Goal: Information Seeking & Learning: Learn about a topic

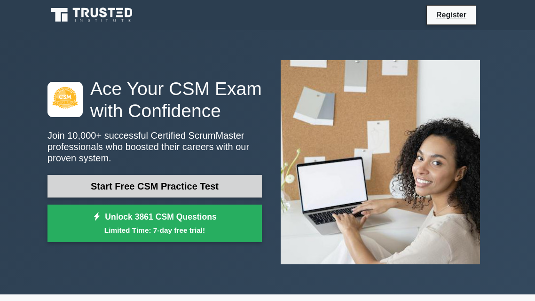
click at [236, 185] on link "Start Free CSM Practice Test" at bounding box center [154, 186] width 214 height 23
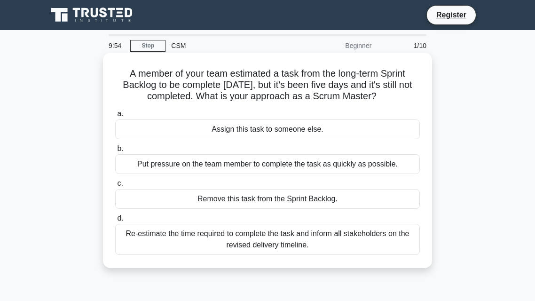
click at [162, 170] on div "Put pressure on the team member to complete the task as quickly as possible." at bounding box center [267, 164] width 305 height 20
click at [115, 152] on input "b. Put pressure on the team member to complete the task as quickly as possible." at bounding box center [115, 149] width 0 height 6
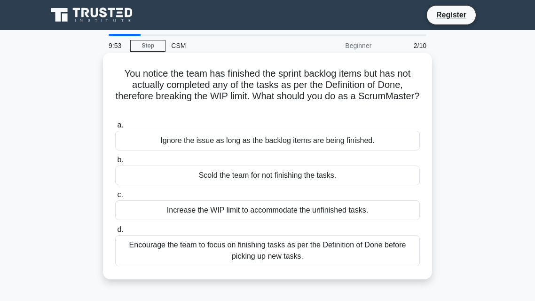
click at [175, 142] on div "Ignore the issue as long as the backlog items are being finished." at bounding box center [267, 141] width 305 height 20
click at [115, 128] on input "a. Ignore the issue as long as the backlog items are being finished." at bounding box center [115, 125] width 0 height 6
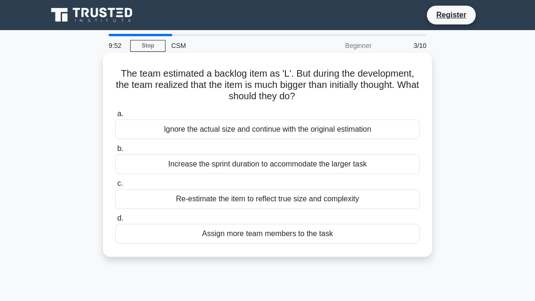
click at [182, 159] on div "Increase the sprint duration to accommodate the larger task" at bounding box center [267, 164] width 305 height 20
click at [115, 152] on input "b. Increase the sprint duration to accommodate the larger task" at bounding box center [115, 149] width 0 height 6
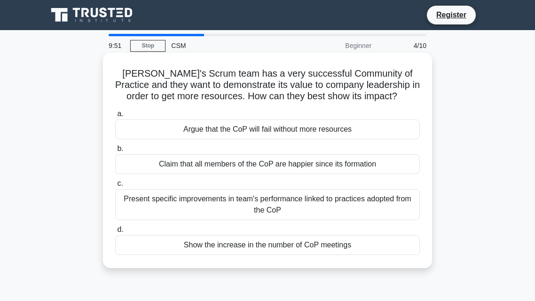
click at [188, 167] on div "Claim that all members of the CoP are happier since its formation" at bounding box center [267, 164] width 305 height 20
click at [115, 152] on input "b. Claim that all members of the CoP are happier since its formation" at bounding box center [115, 149] width 0 height 6
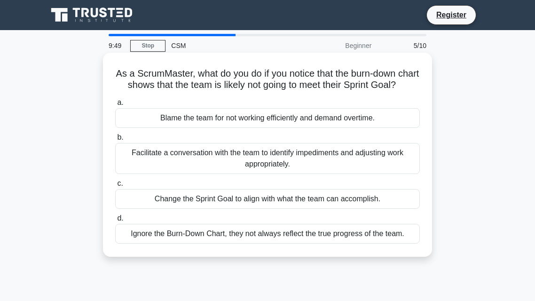
click at [194, 195] on div "Change the Sprint Goal to align with what the team can accomplish." at bounding box center [267, 199] width 305 height 20
click at [115, 187] on input "c. Change the Sprint Goal to align with what the team can accomplish." at bounding box center [115, 184] width 0 height 6
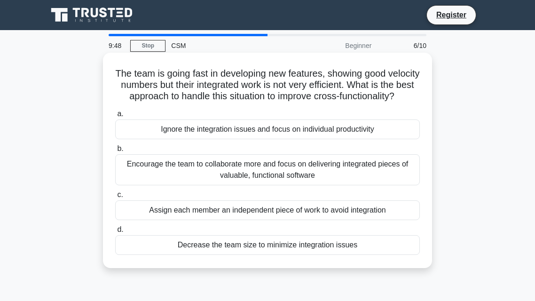
click at [183, 133] on div "Ignore the integration issues and focus on individual productivity" at bounding box center [267, 129] width 305 height 20
click at [115, 117] on input "a. Ignore the integration issues and focus on individual productivity" at bounding box center [115, 114] width 0 height 6
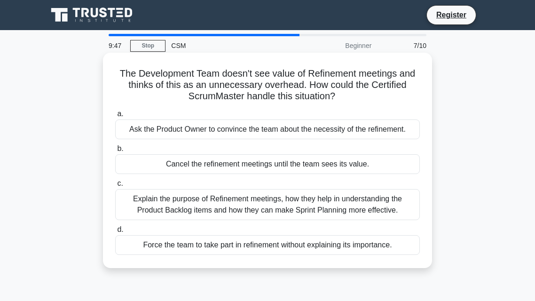
click at [195, 208] on div "Explain the purpose of Refinement meetings, how they help in understanding the …" at bounding box center [267, 204] width 305 height 31
click at [115, 187] on input "c. Explain the purpose of Refinement meetings, how they help in understanding t…" at bounding box center [115, 184] width 0 height 6
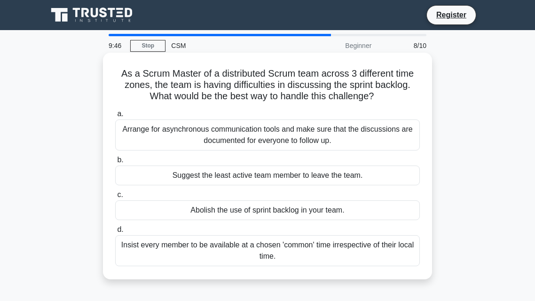
click at [164, 142] on div "Arrange for asynchronous communication tools and make sure that the discussions…" at bounding box center [267, 134] width 305 height 31
click at [115, 117] on input "a. Arrange for asynchronous communication tools and make sure that the discussi…" at bounding box center [115, 114] width 0 height 6
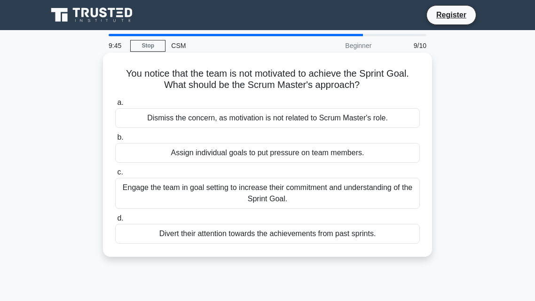
click at [175, 187] on div "Engage the team in goal setting to increase their commitment and understanding …" at bounding box center [267, 193] width 305 height 31
click at [115, 175] on input "c. Engage the team in goal setting to increase their commitment and understandi…" at bounding box center [115, 172] width 0 height 6
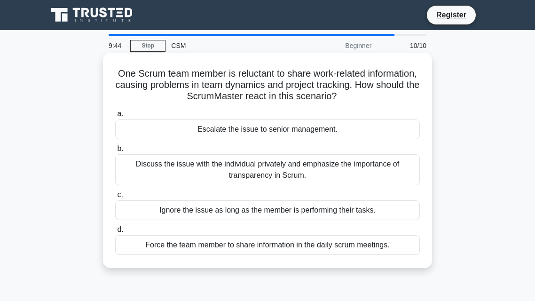
click at [134, 246] on div "Force the team member to share information in the daily scrum meetings." at bounding box center [267, 245] width 305 height 20
click at [115, 233] on input "d. Force the team member to share information in the daily scrum meetings." at bounding box center [115, 230] width 0 height 6
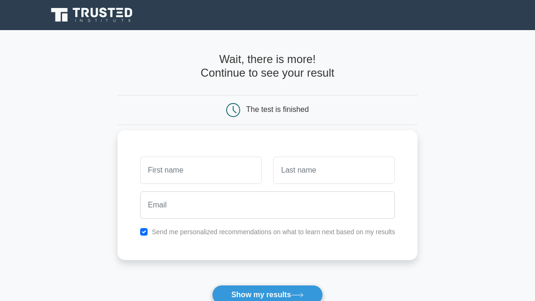
click at [204, 180] on input "text" at bounding box center [201, 170] width 122 height 27
type input "Veer"
click at [353, 171] on input "text" at bounding box center [334, 170] width 122 height 27
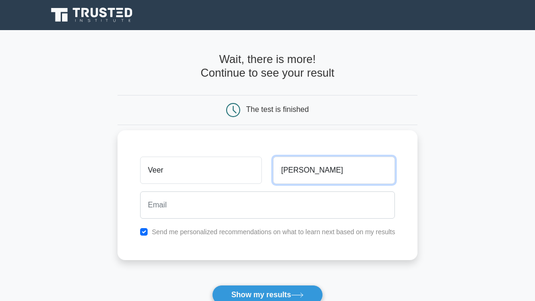
type input "Sharma"
click at [212, 285] on button "Show my results" at bounding box center [267, 295] width 111 height 20
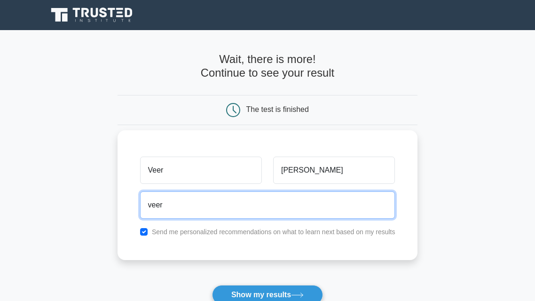
type input "veer.sharma@macleansprimary.school.nz"
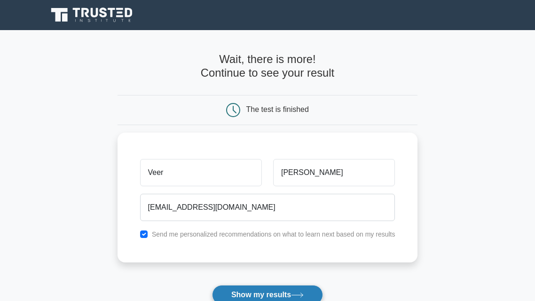
click at [304, 293] on icon at bounding box center [297, 294] width 13 height 5
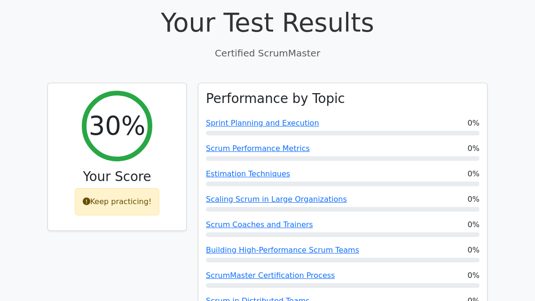
scroll to position [315, 0]
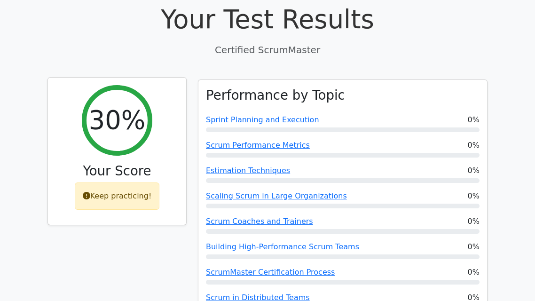
click at [120, 105] on h2 "30%" at bounding box center [117, 120] width 57 height 31
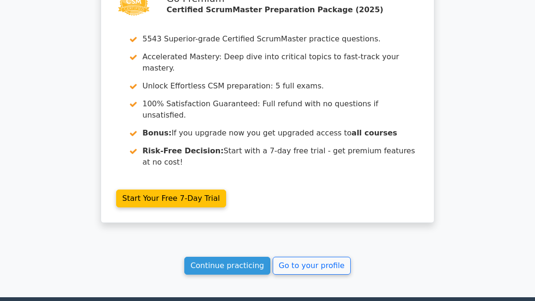
scroll to position [1612, 0]
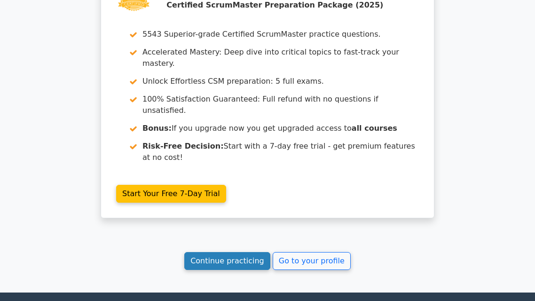
click at [213, 252] on link "Continue practicing" at bounding box center [227, 261] width 86 height 18
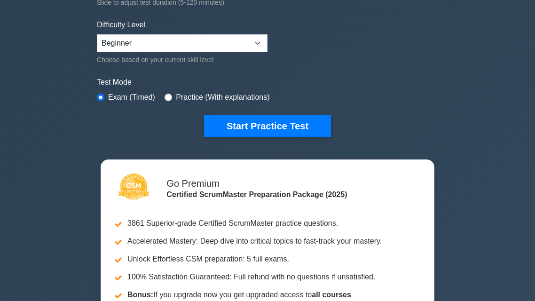
scroll to position [222, 0]
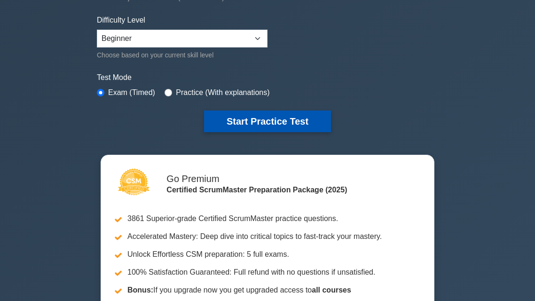
click at [260, 121] on button "Start Practice Test" at bounding box center [267, 121] width 127 height 22
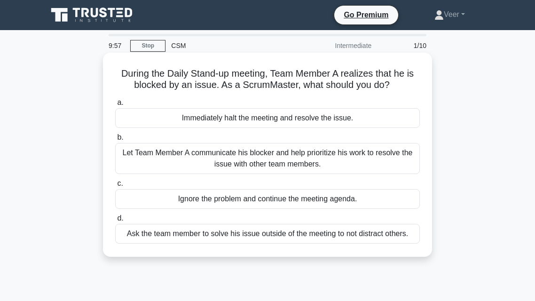
click at [258, 121] on div "Immediately halt the meeting and resolve the issue." at bounding box center [267, 118] width 305 height 20
click at [115, 106] on input "a. Immediately halt the meeting and resolve the issue." at bounding box center [115, 103] width 0 height 6
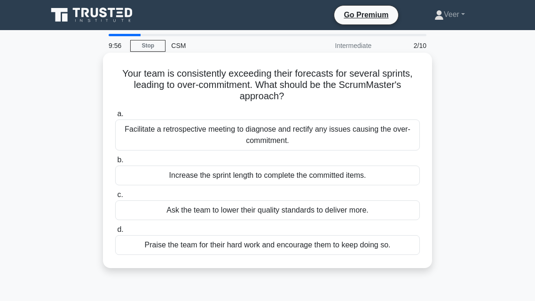
click at [203, 204] on div "Ask the team to lower their quality standards to deliver more." at bounding box center [267, 210] width 305 height 20
click at [115, 198] on input "c. Ask the team to lower their quality standards to deliver more." at bounding box center [115, 195] width 0 height 6
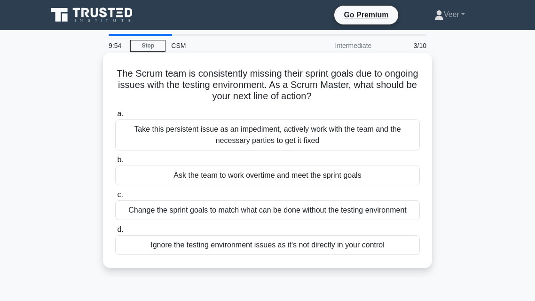
click at [206, 154] on label "b. Ask the team to work overtime and meet the sprint goals" at bounding box center [267, 169] width 305 height 31
click at [115, 157] on input "b. Ask the team to work overtime and meet the sprint goals" at bounding box center [115, 160] width 0 height 6
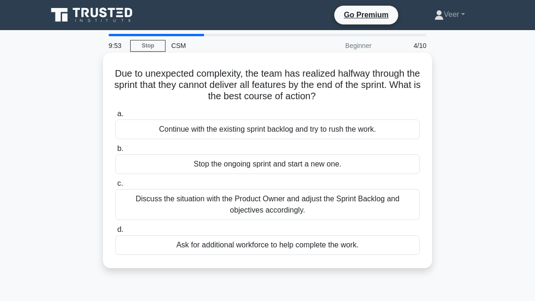
click at [199, 244] on div "Ask for additional workforce to help complete the work." at bounding box center [267, 245] width 305 height 20
click at [115, 233] on input "d. Ask for additional workforce to help complete the work." at bounding box center [115, 230] width 0 height 6
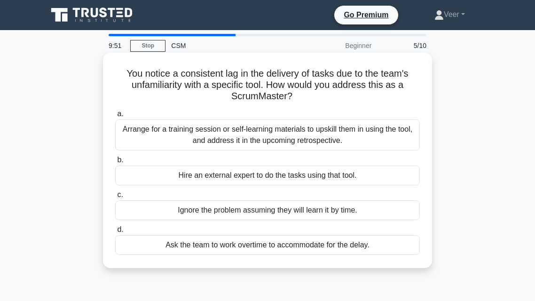
click at [204, 244] on div "Ask the team to work overtime to accommodate for the delay." at bounding box center [267, 245] width 305 height 20
click at [115, 233] on input "d. Ask the team to work overtime to accommodate for the delay." at bounding box center [115, 230] width 0 height 6
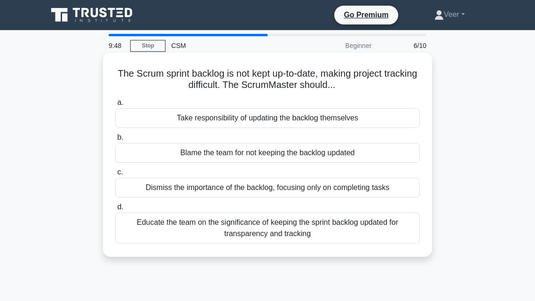
click at [219, 121] on div "Take responsibility of updating the backlog themselves" at bounding box center [267, 118] width 305 height 20
click at [115, 106] on input "a. Take responsibility of updating the backlog themselves" at bounding box center [115, 103] width 0 height 6
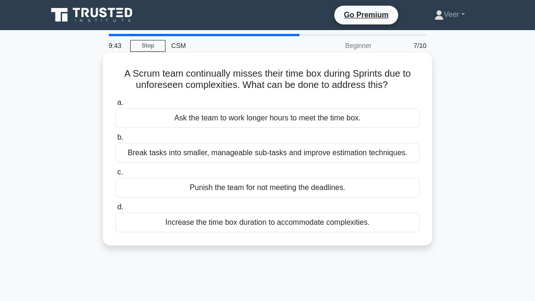
click at [165, 216] on div "Increase the time box duration to accommodate complexities." at bounding box center [267, 222] width 305 height 20
click at [115, 210] on input "d. Increase the time box duration to accommodate complexities." at bounding box center [115, 207] width 0 height 6
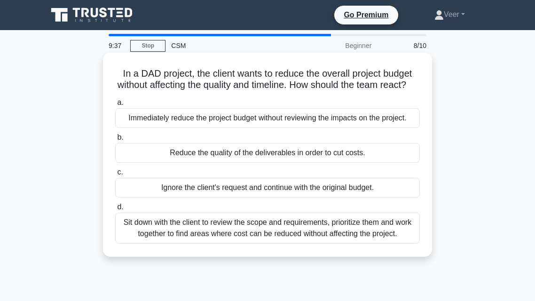
click at [197, 173] on div "a. Immediately reduce the project budget without reviewing the impacts on the p…" at bounding box center [268, 170] width 316 height 150
click at [195, 163] on div "Reduce the quality of the deliverables in order to cut costs." at bounding box center [267, 153] width 305 height 20
click at [115, 141] on input "b. Reduce the quality of the deliverables in order to cut costs." at bounding box center [115, 137] width 0 height 6
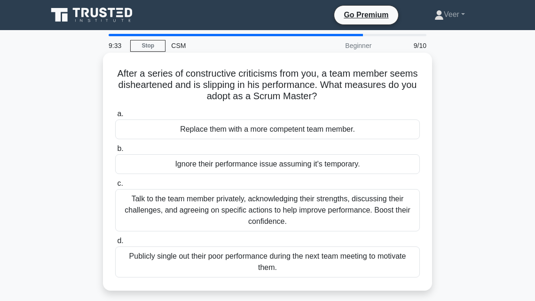
click at [238, 200] on div "Talk to the team member privately, acknowledging their strengths, discussing th…" at bounding box center [267, 210] width 305 height 42
click at [115, 187] on input "c. Talk to the team member privately, acknowledging their strengths, discussing…" at bounding box center [115, 184] width 0 height 6
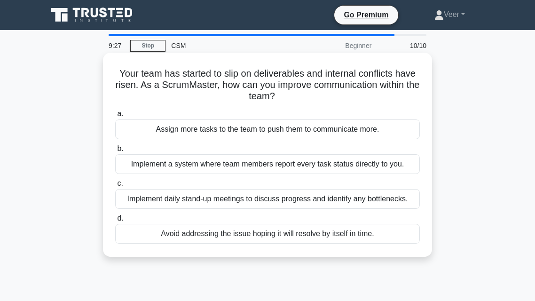
click at [189, 196] on div "Implement daily stand-up meetings to discuss progress and identify any bottlene…" at bounding box center [267, 199] width 305 height 20
click at [115, 187] on input "c. Implement daily stand-up meetings to discuss progress and identify any bottl…" at bounding box center [115, 184] width 0 height 6
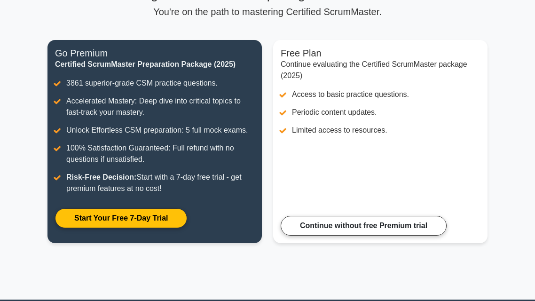
scroll to position [87, 0]
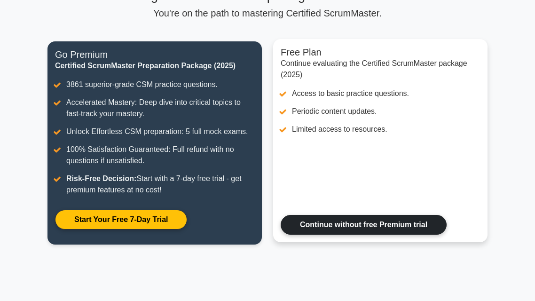
click at [307, 225] on link "Continue without free Premium trial" at bounding box center [364, 225] width 166 height 20
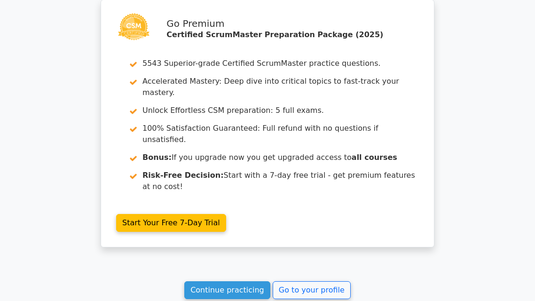
scroll to position [1593, 0]
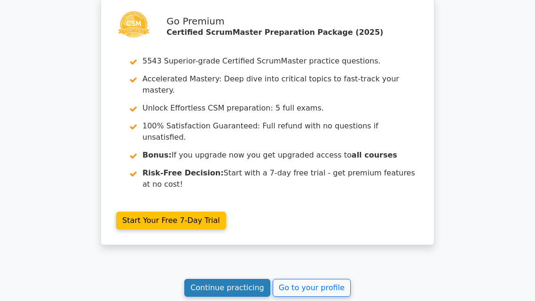
click at [231, 279] on link "Continue practicing" at bounding box center [227, 288] width 86 height 18
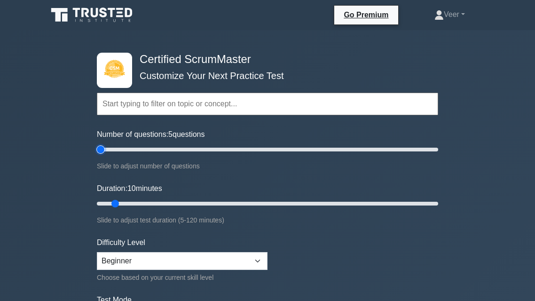
drag, startPoint x: 110, startPoint y: 148, endPoint x: 93, endPoint y: 146, distance: 17.0
type input "5"
click at [97, 146] on input "Number of questions: 5 questions" at bounding box center [267, 149] width 341 height 11
drag, startPoint x: 112, startPoint y: 201, endPoint x: 83, endPoint y: 204, distance: 29.3
type input "5"
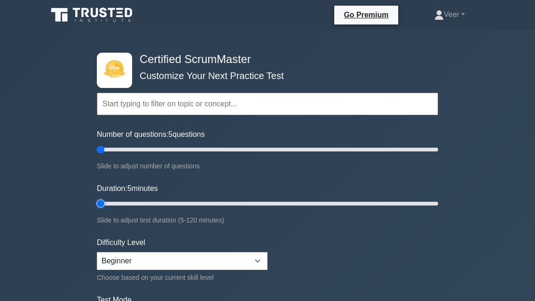
click at [97, 204] on input "Duration: 5 minutes" at bounding box center [267, 203] width 341 height 11
click at [171, 261] on select "Beginner Intermediate Expert" at bounding box center [182, 261] width 171 height 18
click at [434, 261] on form "Topics Basic Scrum Concepts Sprint Planning and Execution ScrumMaster Roles & R…" at bounding box center [267, 209] width 341 height 291
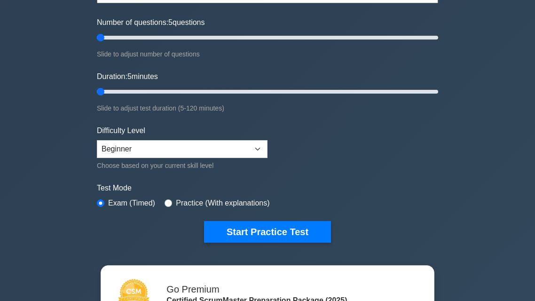
scroll to position [113, 0]
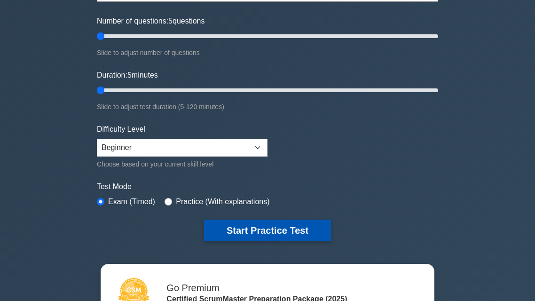
click at [227, 228] on button "Start Practice Test" at bounding box center [267, 231] width 127 height 22
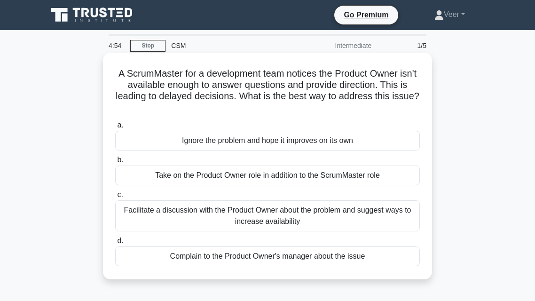
click at [216, 208] on div "Facilitate a discussion with the Product Owner about the problem and suggest wa…" at bounding box center [267, 215] width 305 height 31
click at [115, 198] on input "c. Facilitate a discussion with the Product Owner about the problem and suggest…" at bounding box center [115, 195] width 0 height 6
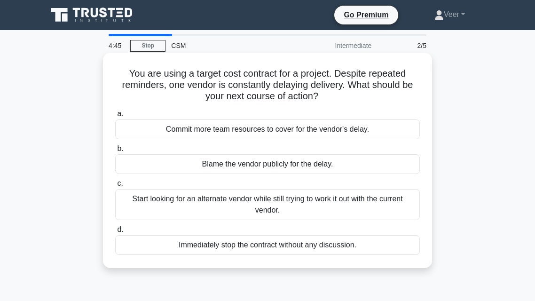
click at [209, 130] on div "Commit more team resources to cover for the vendor's delay." at bounding box center [267, 129] width 305 height 20
click at [115, 117] on input "a. Commit more team resources to cover for the vendor's delay." at bounding box center [115, 114] width 0 height 6
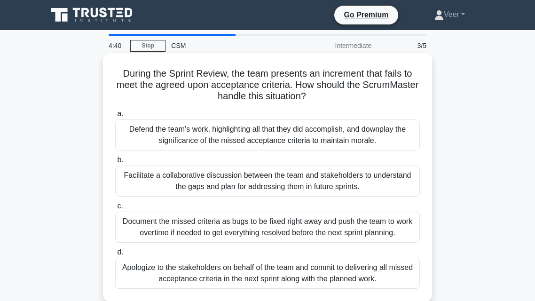
click at [151, 235] on div "Document the missed criteria as bugs to be fixed right away and push the team t…" at bounding box center [267, 227] width 305 height 31
click at [115, 209] on input "c. Document the missed criteria as bugs to be fixed right away and push the tea…" at bounding box center [115, 206] width 0 height 6
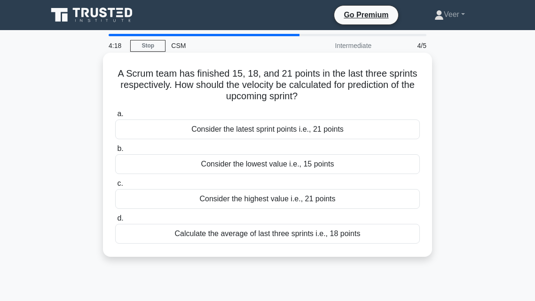
click at [334, 230] on div "Calculate the average of last three sprints i.e., 18 points" at bounding box center [267, 234] width 305 height 20
click at [115, 221] on input "d. Calculate the average of last three sprints i.e., 18 points" at bounding box center [115, 218] width 0 height 6
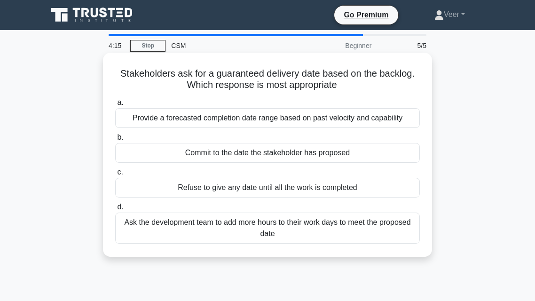
click at [301, 218] on div "Ask the development team to add more hours to their work days to meet the propo…" at bounding box center [267, 227] width 305 height 31
click at [115, 210] on input "d. Ask the development team to add more hours to their work days to meet the pr…" at bounding box center [115, 207] width 0 height 6
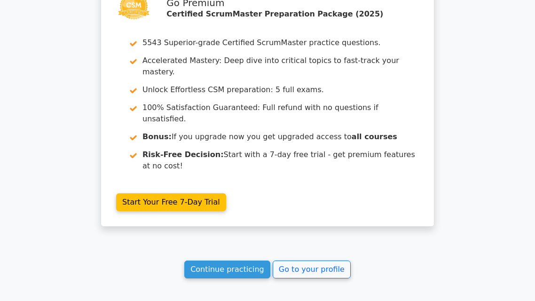
scroll to position [1450, 0]
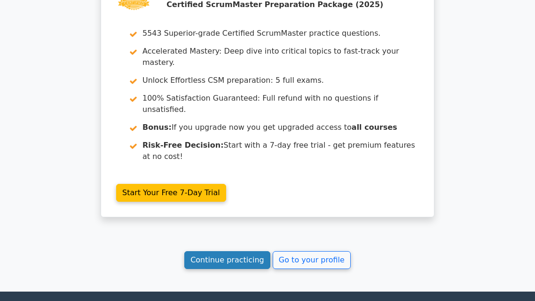
click at [236, 251] on link "Continue practicing" at bounding box center [227, 260] width 86 height 18
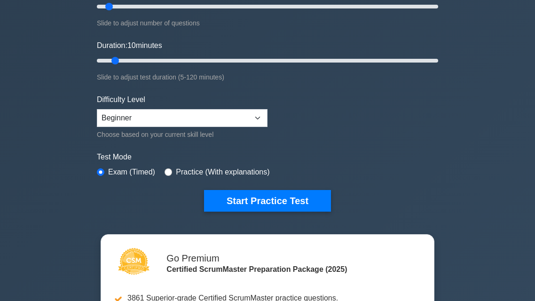
scroll to position [171, 0]
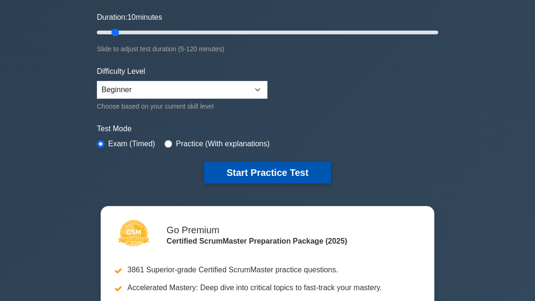
click at [304, 164] on button "Start Practice Test" at bounding box center [267, 173] width 127 height 22
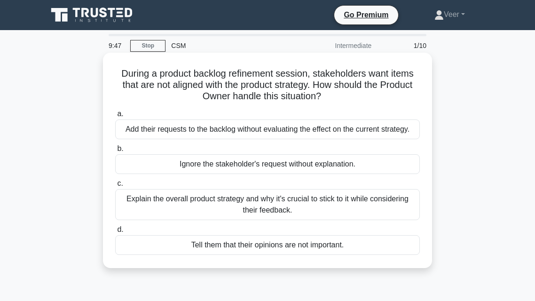
click at [227, 200] on div "Explain the overall product strategy and why it's crucial to stick to it while …" at bounding box center [267, 204] width 305 height 31
click at [115, 187] on input "c. Explain the overall product strategy and why it's crucial to stick to it whi…" at bounding box center [115, 184] width 0 height 6
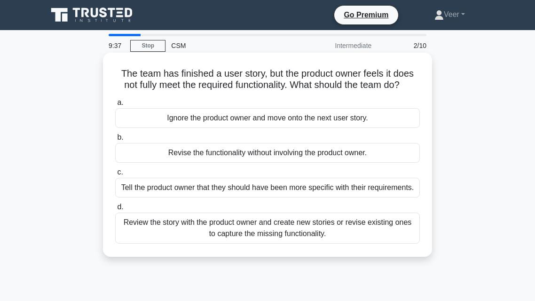
click at [264, 193] on div "Tell the product owner that they should have been more specific with their requ…" at bounding box center [267, 188] width 305 height 20
click at [115, 175] on input "c. Tell the product owner that they should have been more specific with their r…" at bounding box center [115, 172] width 0 height 6
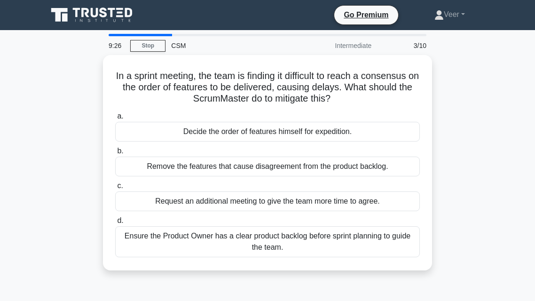
click at [183, 267] on div "In a sprint meeting, the team is finding it difficult to reach a consensus on t…" at bounding box center [267, 168] width 451 height 227
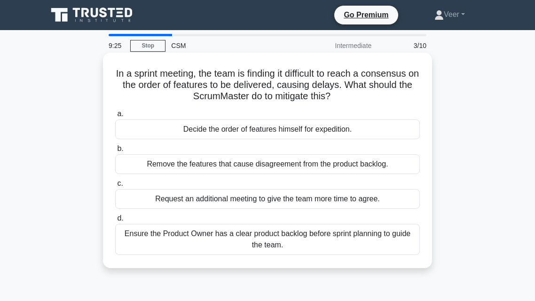
click at [183, 236] on div "Ensure the Product Owner has a clear product backlog before sprint planning to …" at bounding box center [267, 239] width 305 height 31
click at [115, 221] on input "d. Ensure the Product Owner has a clear product backlog before sprint planning …" at bounding box center [115, 218] width 0 height 6
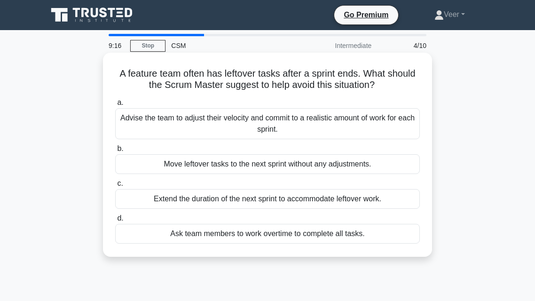
click at [190, 134] on div "Advise the team to adjust their velocity and commit to a realistic amount of wo…" at bounding box center [267, 123] width 305 height 31
click at [115, 106] on input "a. Advise the team to adjust their velocity and commit to a realistic amount of…" at bounding box center [115, 103] width 0 height 6
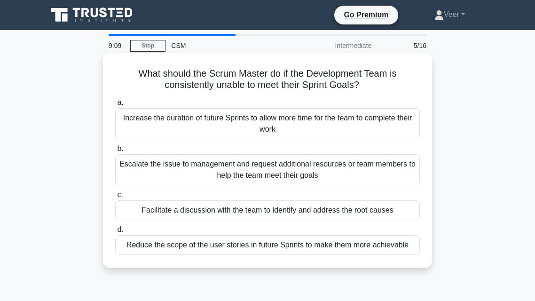
click at [231, 160] on div "Escalate the issue to management and request additional resources or team membe…" at bounding box center [267, 169] width 305 height 31
click at [115, 152] on input "b. Escalate the issue to management and request additional resources or team me…" at bounding box center [115, 149] width 0 height 6
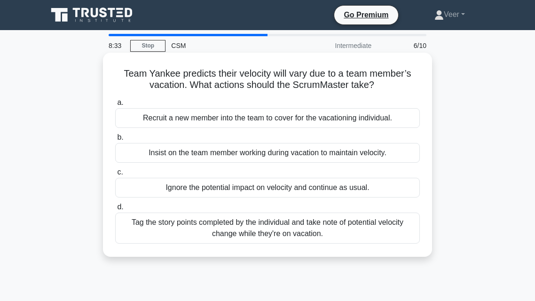
click at [276, 177] on label "c. Ignore the potential impact on velocity and continue as usual." at bounding box center [267, 181] width 305 height 31
click at [115, 175] on input "c. Ignore the potential impact on velocity and continue as usual." at bounding box center [115, 172] width 0 height 6
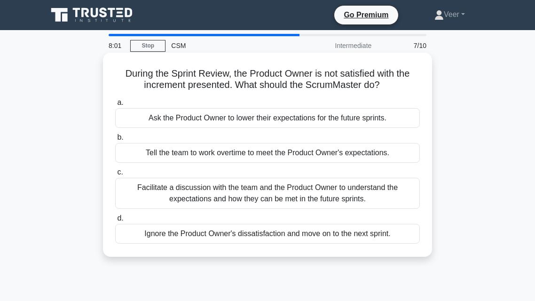
click at [207, 238] on div "Ignore the Product Owner's dissatisfaction and move on to the next sprint." at bounding box center [267, 234] width 305 height 20
click at [115, 221] on input "d. Ignore the Product Owner's dissatisfaction and move on to the next sprint." at bounding box center [115, 218] width 0 height 6
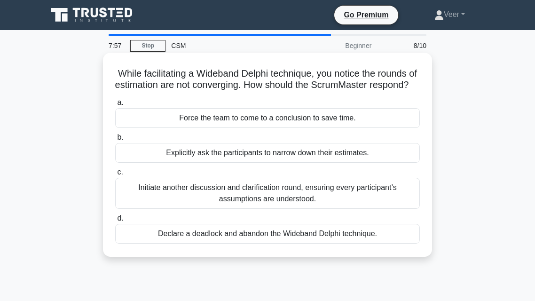
click at [200, 188] on div "Initiate another discussion and clarification round, ensuring every participant…" at bounding box center [267, 193] width 305 height 31
click at [115, 175] on input "c. Initiate another discussion and clarification round, ensuring every particip…" at bounding box center [115, 172] width 0 height 6
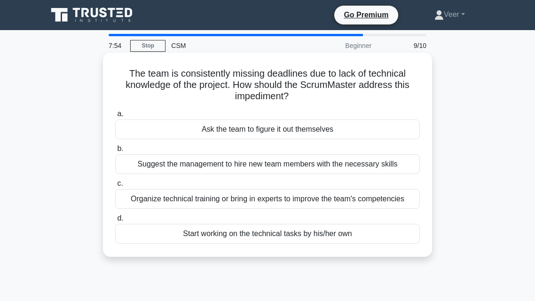
click at [199, 168] on div "Suggest the management to hire new team members with the necessary skills" at bounding box center [267, 164] width 305 height 20
click at [115, 152] on input "b. Suggest the management to hire new team members with the necessary skills" at bounding box center [115, 149] width 0 height 6
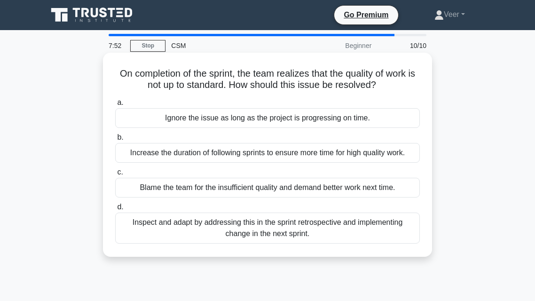
click at [260, 220] on div "Inspect and adapt by addressing this in the sprint retrospective and implementi…" at bounding box center [267, 227] width 305 height 31
click at [115, 210] on input "d. Inspect and adapt by addressing this in the sprint retrospective and impleme…" at bounding box center [115, 207] width 0 height 6
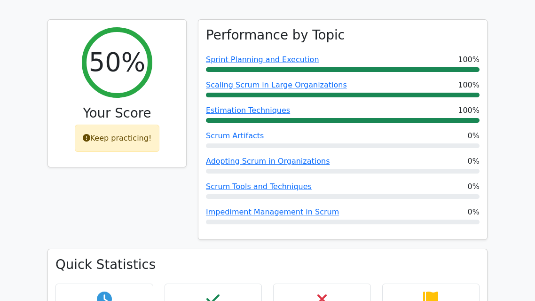
scroll to position [380, 0]
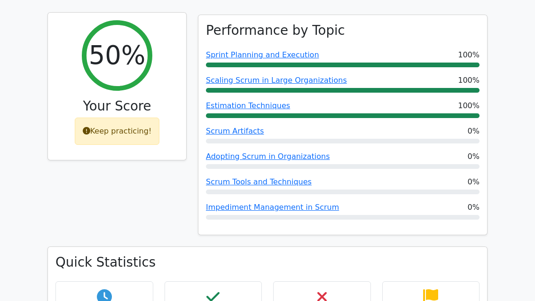
click at [135, 118] on div "Keep practicing!" at bounding box center [117, 131] width 85 height 27
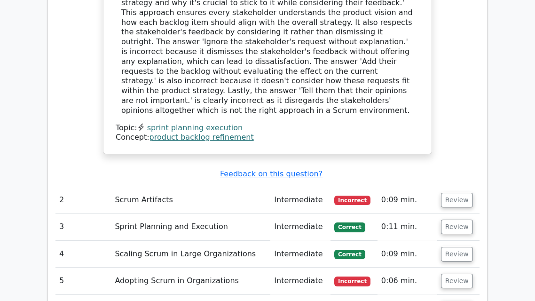
scroll to position [1086, 0]
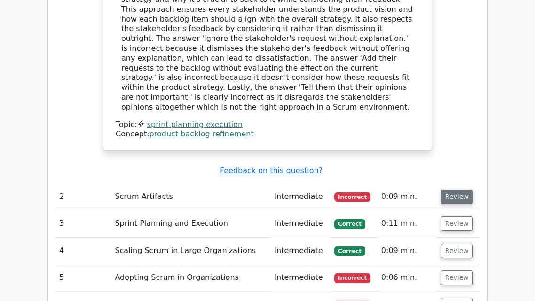
click at [442, 189] on button "Review" at bounding box center [457, 196] width 32 height 15
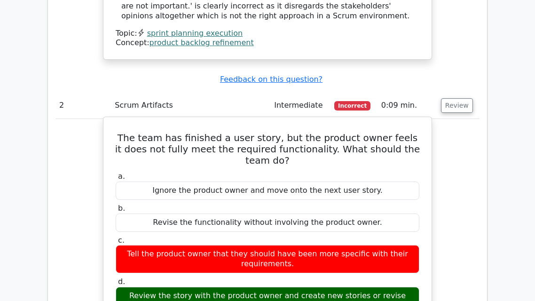
scroll to position [1179, 0]
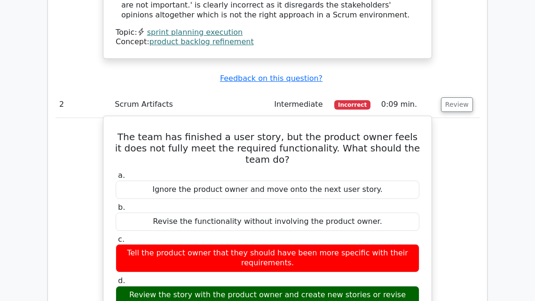
click at [209, 246] on div "a. Ignore the product owner and move onto the next user story. b. Revise the fu…" at bounding box center [267, 242] width 315 height 147
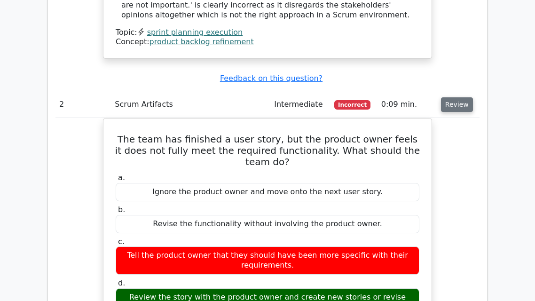
click at [455, 97] on button "Review" at bounding box center [457, 104] width 32 height 15
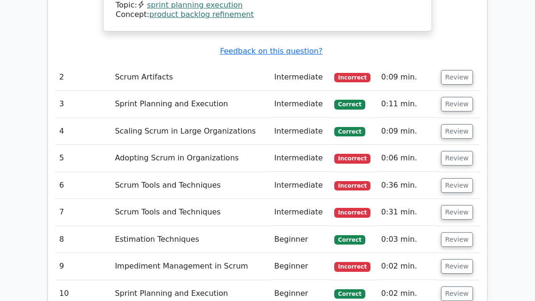
scroll to position [1207, 0]
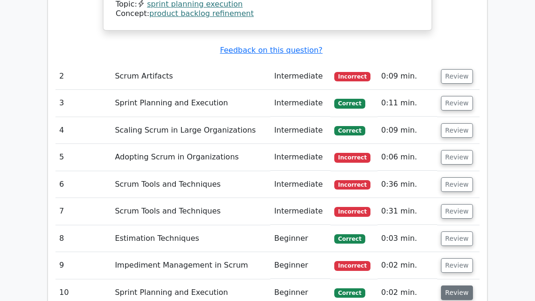
click at [455, 285] on button "Review" at bounding box center [457, 292] width 32 height 15
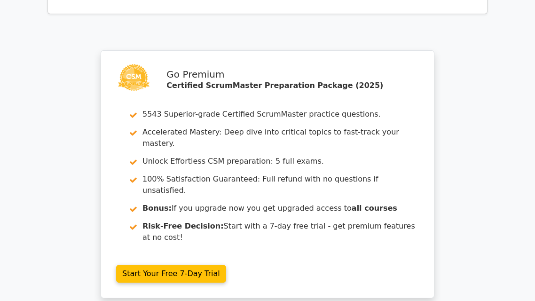
scroll to position [2036, 0]
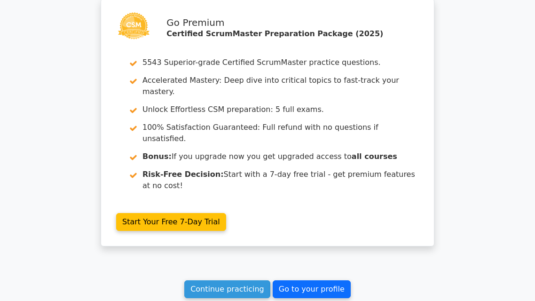
click at [313, 280] on link "Go to your profile" at bounding box center [312, 289] width 78 height 18
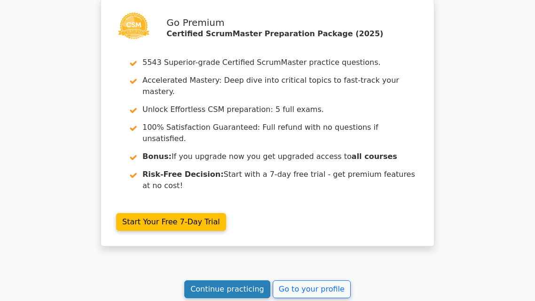
click at [244, 280] on link "Continue practicing" at bounding box center [227, 289] width 86 height 18
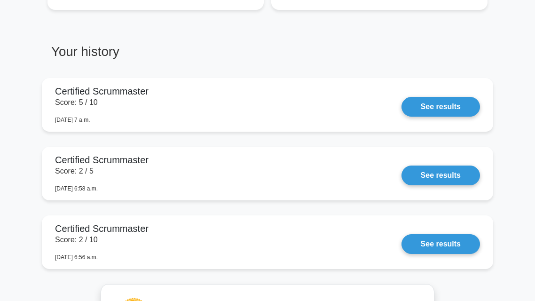
scroll to position [700, 0]
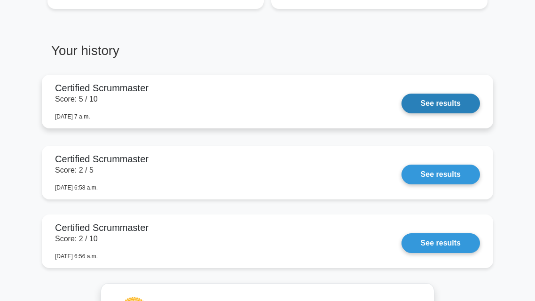
click at [415, 98] on link "See results" at bounding box center [440, 104] width 79 height 20
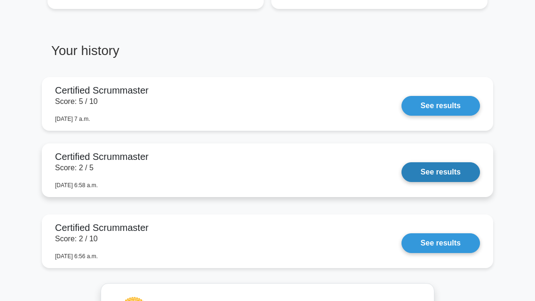
click at [447, 179] on link "See results" at bounding box center [440, 172] width 79 height 20
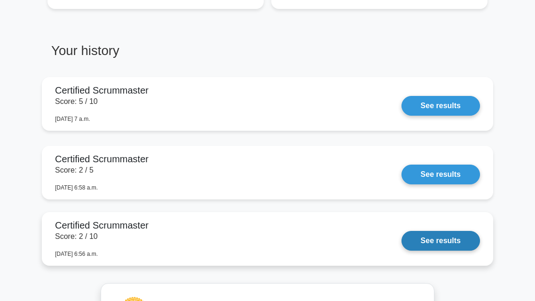
click at [443, 235] on link "See results" at bounding box center [440, 241] width 79 height 20
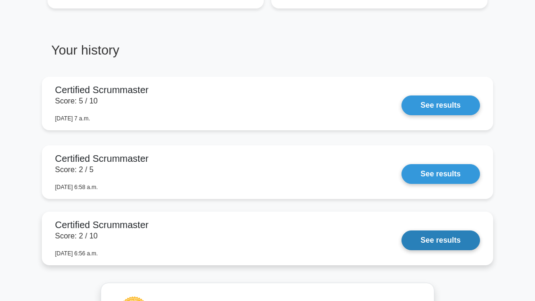
scroll to position [701, 0]
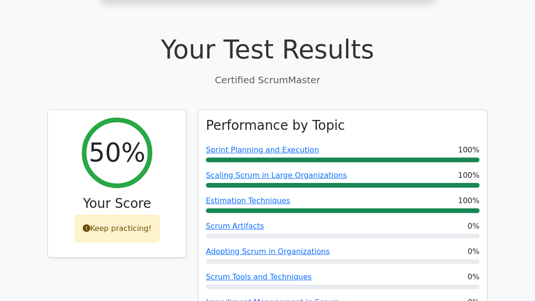
scroll to position [285, 0]
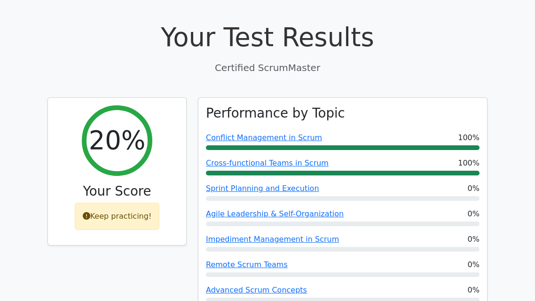
scroll to position [298, 0]
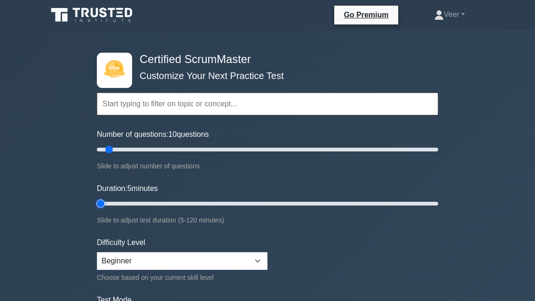
drag, startPoint x: 115, startPoint y: 201, endPoint x: 56, endPoint y: 196, distance: 58.5
click at [97, 198] on input "Duration: 5 minutes" at bounding box center [267, 203] width 341 height 11
type input "10"
click at [109, 202] on input "Duration: 10 minutes" at bounding box center [267, 203] width 341 height 11
drag, startPoint x: 110, startPoint y: 147, endPoint x: 88, endPoint y: 144, distance: 21.8
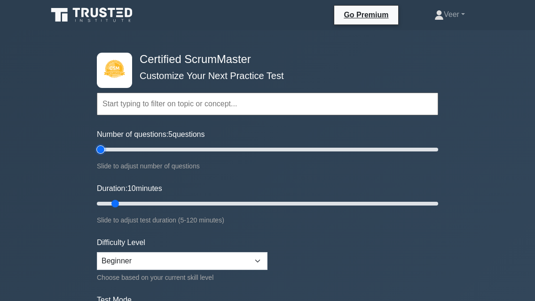
type input "5"
click at [97, 144] on input "Number of questions: 5 questions" at bounding box center [267, 149] width 341 height 11
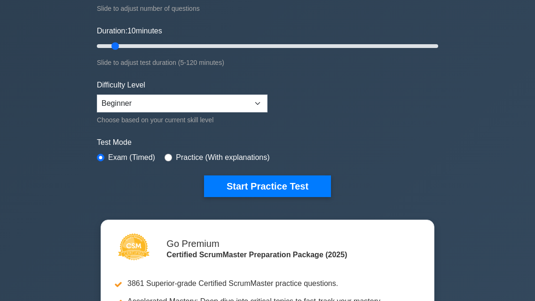
scroll to position [158, 0]
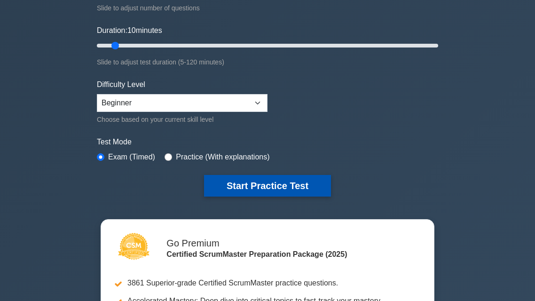
click at [257, 179] on button "Start Practice Test" at bounding box center [267, 186] width 127 height 22
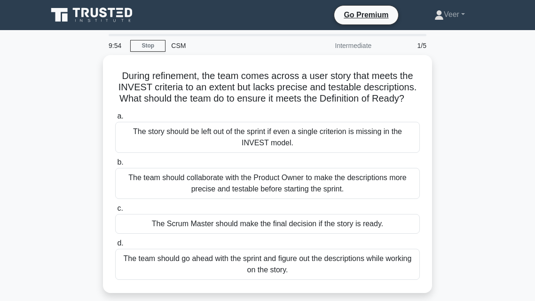
click at [257, 179] on div "The team should collaborate with the Product Owner to make the descriptions mor…" at bounding box center [267, 183] width 305 height 31
click at [115, 165] on input "b. The team should collaborate with the Product Owner to make the descriptions …" at bounding box center [115, 162] width 0 height 6
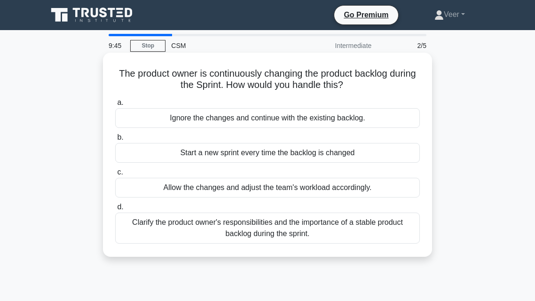
click at [212, 217] on div "Clarify the product owner's responsibilities and the importance of a stable pro…" at bounding box center [267, 227] width 305 height 31
click at [115, 210] on input "d. Clarify the product owner's responsibilities and the importance of a stable …" at bounding box center [115, 207] width 0 height 6
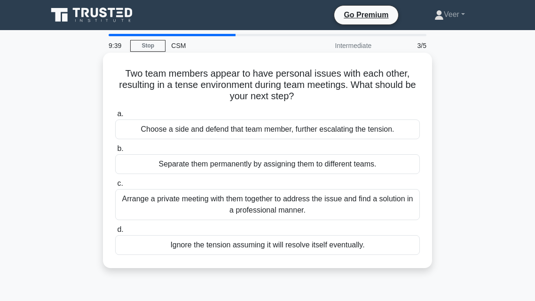
click at [216, 203] on div "Arrange a private meeting with them together to address the issue and find a so…" at bounding box center [267, 204] width 305 height 31
click at [115, 187] on input "c. Arrange a private meeting with them together to address the issue and find a…" at bounding box center [115, 184] width 0 height 6
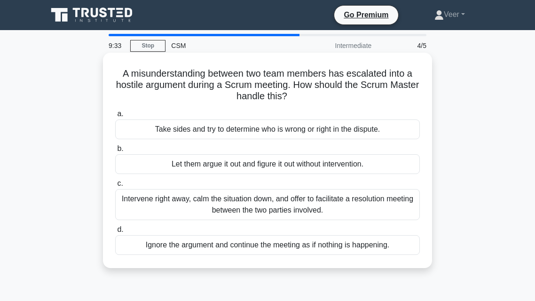
click at [200, 195] on div "Intervene right away, calm the situation down, and offer to facilitate a resolu…" at bounding box center [267, 204] width 305 height 31
click at [115, 187] on input "c. Intervene right away, calm the situation down, and offer to facilitate a res…" at bounding box center [115, 184] width 0 height 6
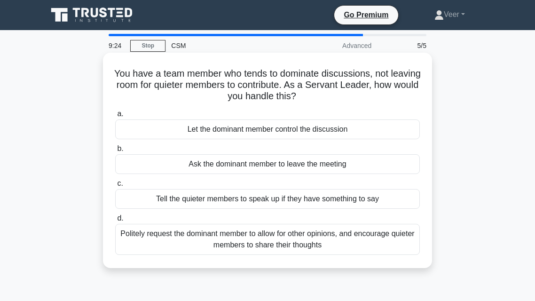
click at [207, 138] on div "Let the dominant member control the discussion" at bounding box center [267, 129] width 305 height 20
click at [115, 117] on input "a. Let the dominant member control the discussion" at bounding box center [115, 114] width 0 height 6
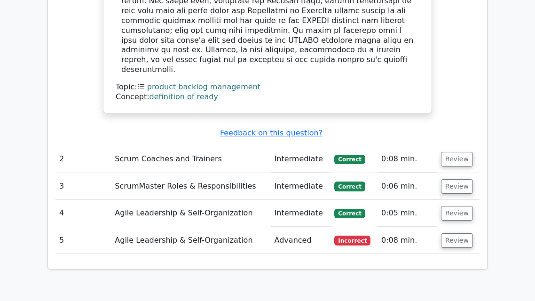
scroll to position [1106, 0]
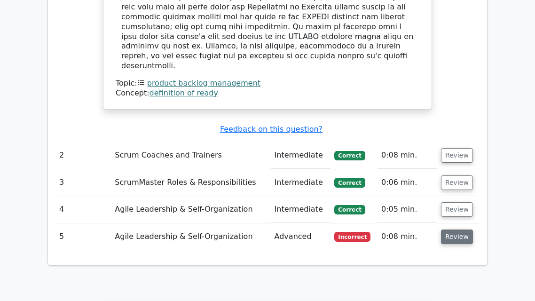
click at [444, 229] on button "Review" at bounding box center [457, 236] width 32 height 15
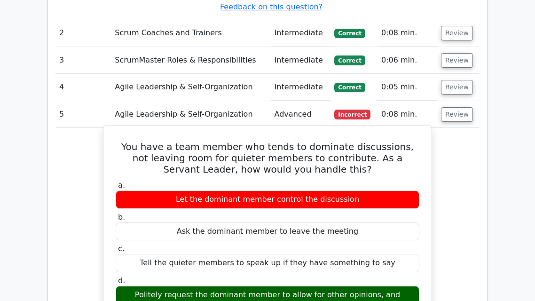
scroll to position [1228, 0]
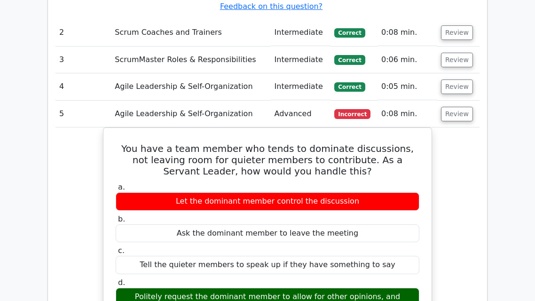
click at [462, 107] on button "Review" at bounding box center [457, 114] width 32 height 15
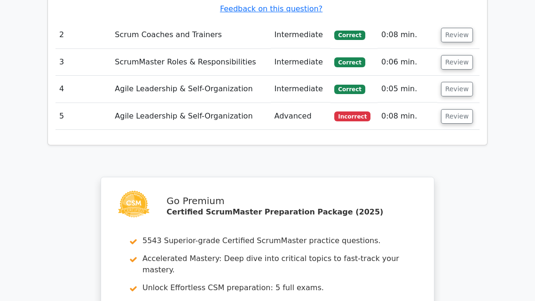
scroll to position [1438, 0]
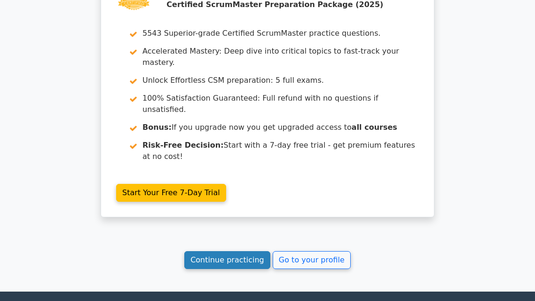
click at [231, 251] on link "Continue practicing" at bounding box center [227, 260] width 86 height 18
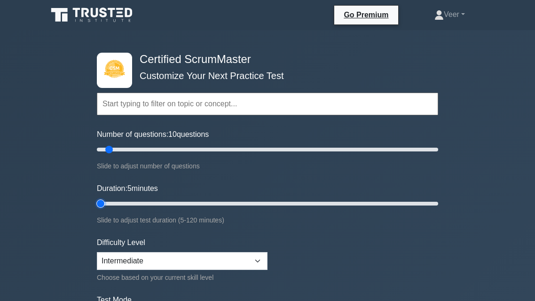
type input "5"
click at [102, 203] on input "Duration: 5 minutes" at bounding box center [267, 203] width 341 height 11
click at [108, 152] on input "Number of questions: 10 questions" at bounding box center [267, 149] width 341 height 11
click at [104, 150] on input "Number of questions: 5 questions" at bounding box center [267, 149] width 341 height 11
type input "150"
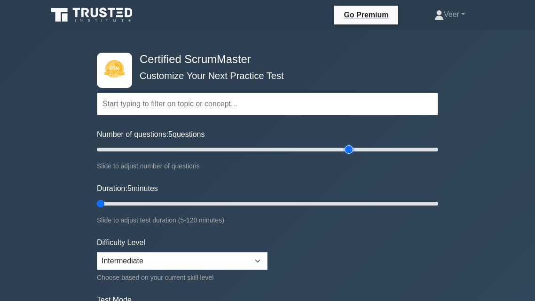
click at [348, 148] on input "Number of questions: 5 questions" at bounding box center [267, 149] width 341 height 11
type input "120"
click at [436, 198] on input "Duration: 120 minutes" at bounding box center [267, 203] width 341 height 11
type input "5"
click at [98, 148] on input "Number of questions: 150 questions" at bounding box center [267, 149] width 341 height 11
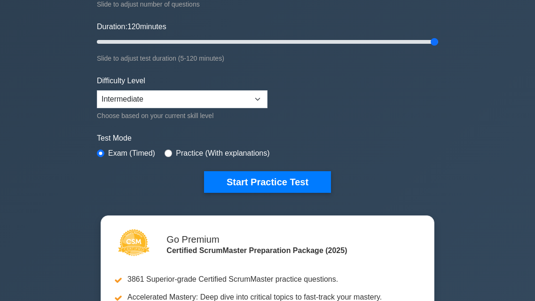
scroll to position [163, 0]
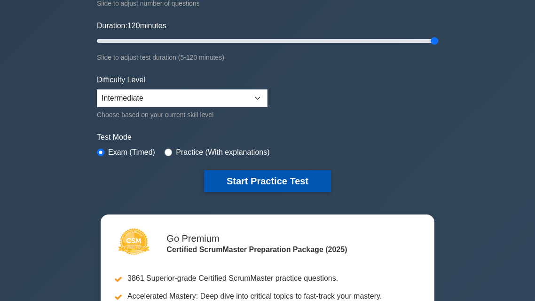
click at [247, 173] on button "Start Practice Test" at bounding box center [267, 181] width 127 height 22
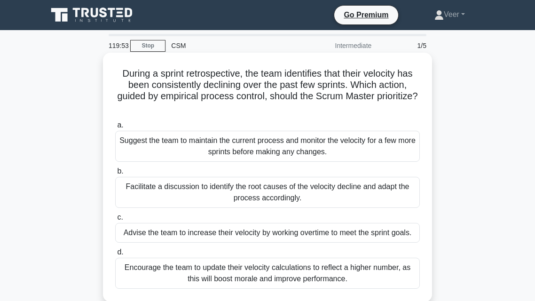
click at [258, 152] on div "Suggest the team to maintain the current process and monitor the velocity for a…" at bounding box center [267, 146] width 305 height 31
click at [115, 128] on input "a. Suggest the team to maintain the current process and monitor the velocity fo…" at bounding box center [115, 125] width 0 height 6
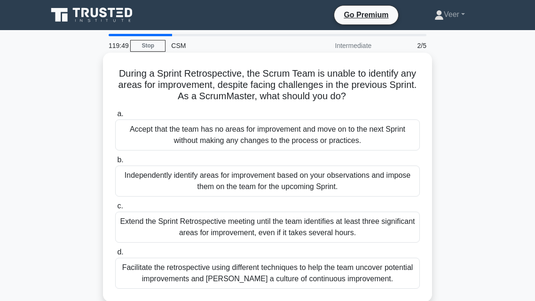
click at [177, 221] on div "Extend the Sprint Retrospective meeting until the team identifies at least thre…" at bounding box center [267, 227] width 305 height 31
click at [115, 209] on input "c. Extend the Sprint Retrospective meeting until the team identifies at least t…" at bounding box center [115, 206] width 0 height 6
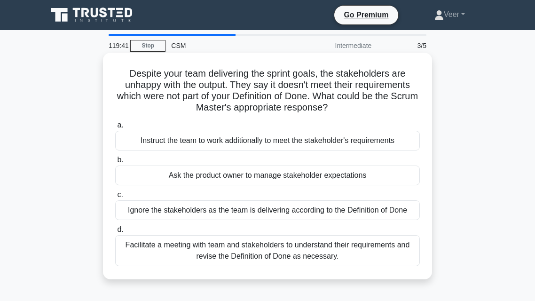
click at [193, 145] on div "Instruct the team to work additionally to meet the stakeholder's requirements" at bounding box center [267, 141] width 305 height 20
click at [115, 128] on input "a. Instruct the team to work additionally to meet the stakeholder's requirements" at bounding box center [115, 125] width 0 height 6
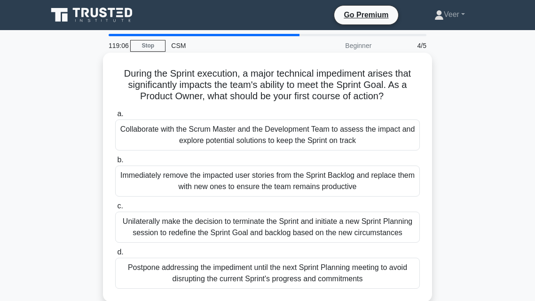
click at [267, 91] on h5 "During the Sprint execution, a major technical impediment arises that significa…" at bounding box center [267, 85] width 307 height 35
click at [239, 125] on div "Collaborate with the Scrum Master and the Development Team to assess the impact…" at bounding box center [267, 134] width 305 height 31
click at [115, 117] on input "a. Collaborate with the Scrum Master and the Development Team to assess the imp…" at bounding box center [115, 114] width 0 height 6
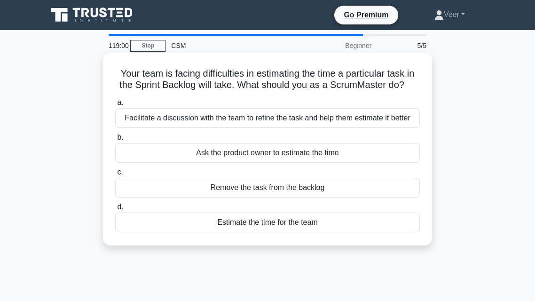
click at [225, 159] on div "Ask the product owner to estimate the time" at bounding box center [267, 153] width 305 height 20
click at [115, 141] on input "b. Ask the product owner to estimate the time" at bounding box center [115, 137] width 0 height 6
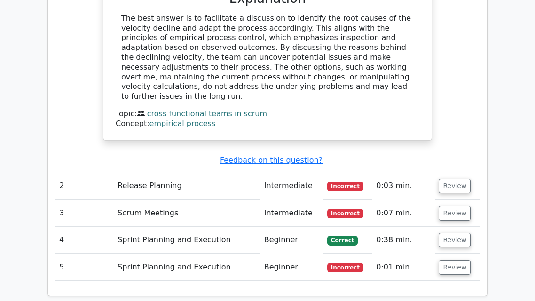
scroll to position [1022, 0]
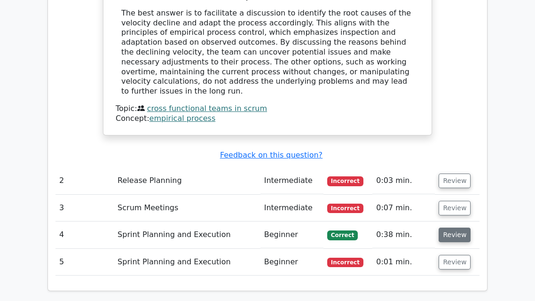
click at [448, 228] on button "Review" at bounding box center [455, 235] width 32 height 15
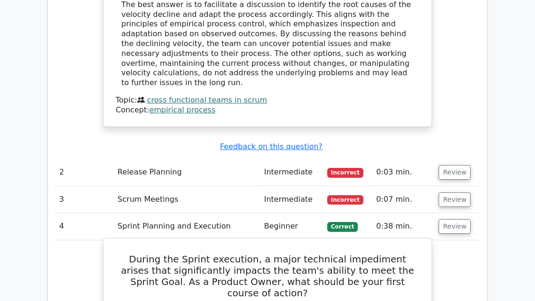
scroll to position [1032, 0]
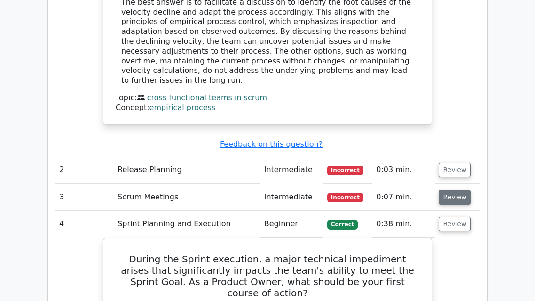
click at [448, 190] on button "Review" at bounding box center [455, 197] width 32 height 15
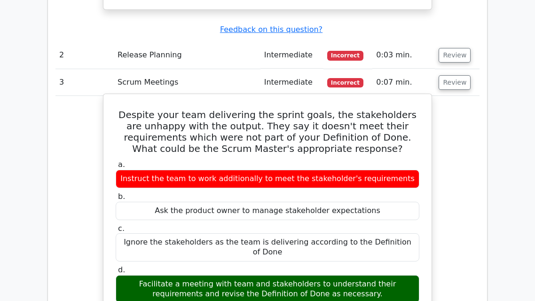
scroll to position [1147, 0]
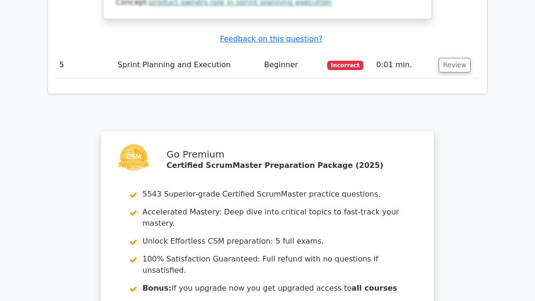
scroll to position [2288, 0]
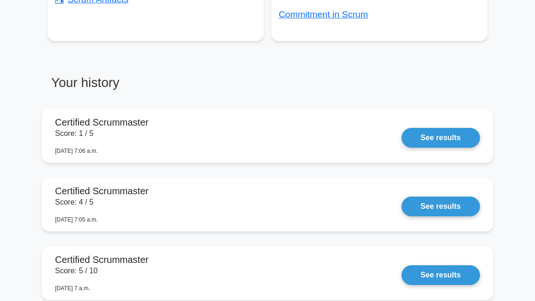
scroll to position [685, 0]
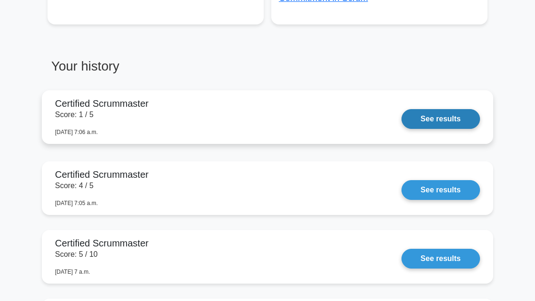
click at [416, 118] on link "See results" at bounding box center [440, 119] width 79 height 20
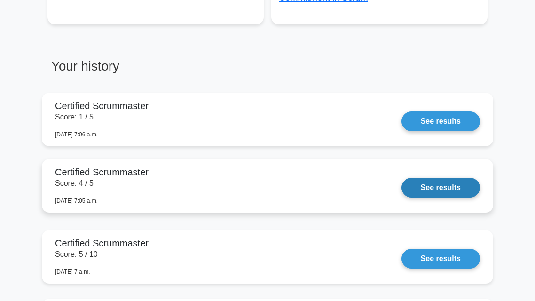
click at [451, 184] on link "See results" at bounding box center [440, 188] width 79 height 20
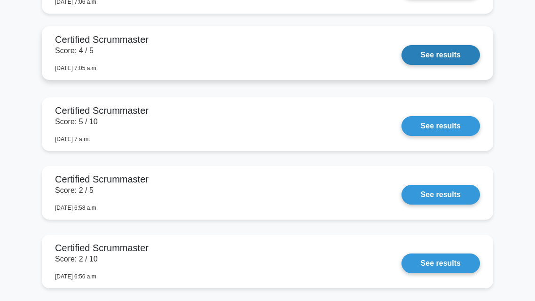
scroll to position [818, 0]
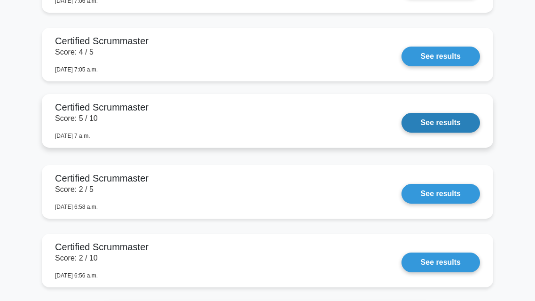
click at [438, 114] on link "See results" at bounding box center [440, 123] width 79 height 20
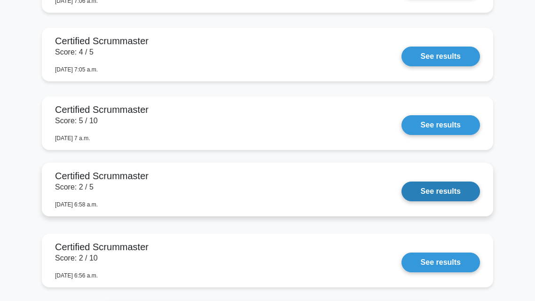
click at [428, 190] on link "See results" at bounding box center [440, 191] width 79 height 20
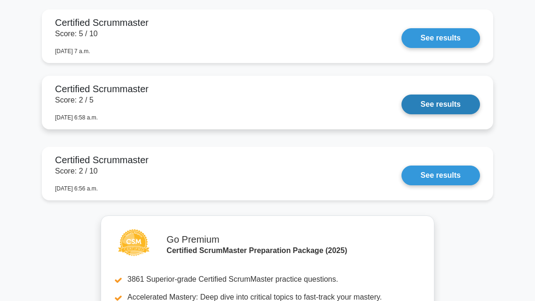
scroll to position [910, 0]
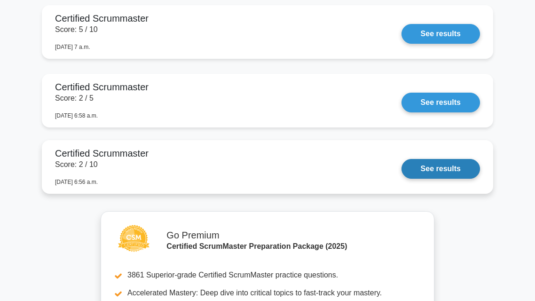
click at [439, 172] on link "See results" at bounding box center [440, 169] width 79 height 20
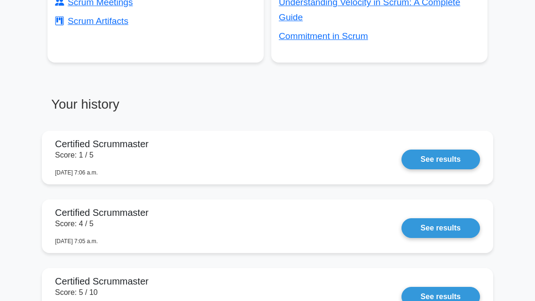
scroll to position [643, 0]
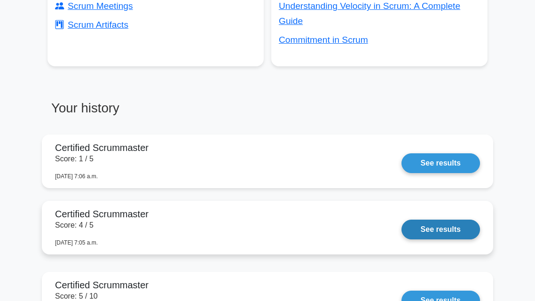
click at [429, 220] on link "See results" at bounding box center [440, 230] width 79 height 20
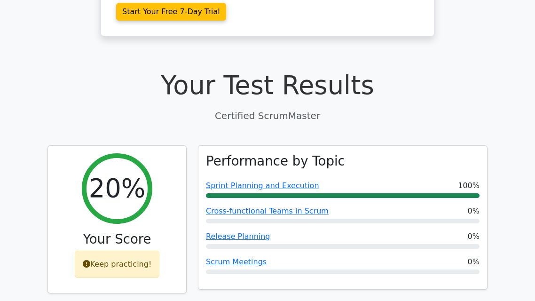
scroll to position [249, 0]
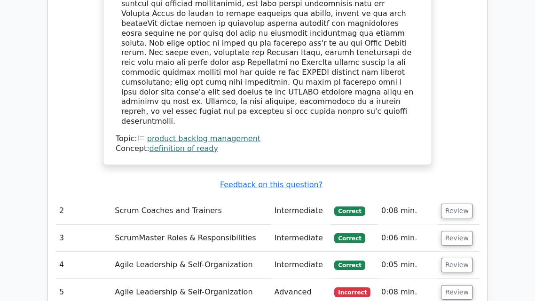
scroll to position [1056, 0]
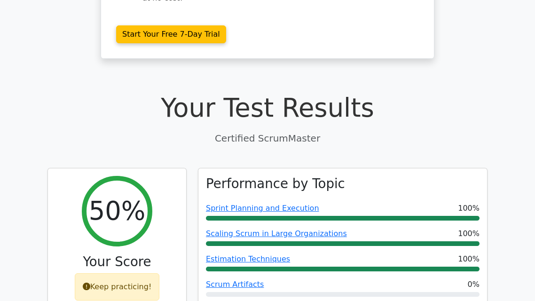
scroll to position [227, 0]
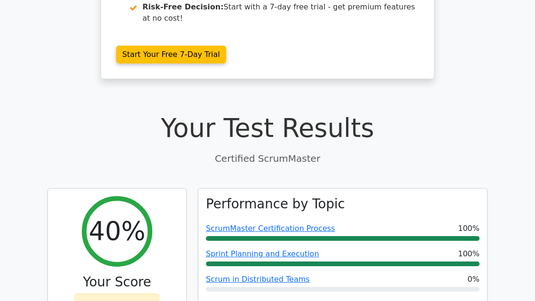
scroll to position [207, 0]
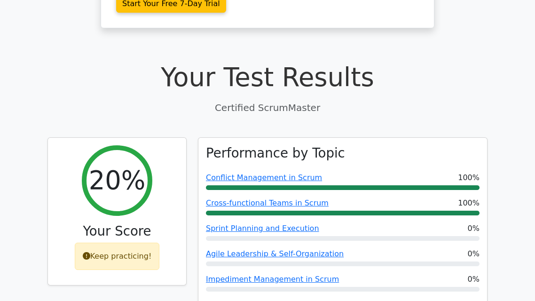
scroll to position [258, 0]
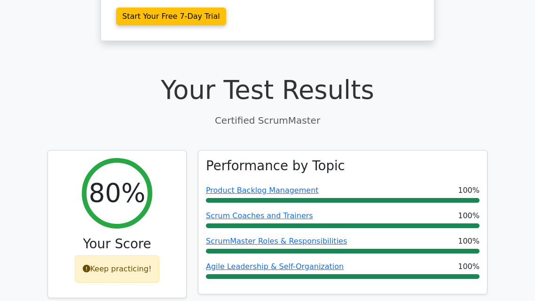
scroll to position [310, 0]
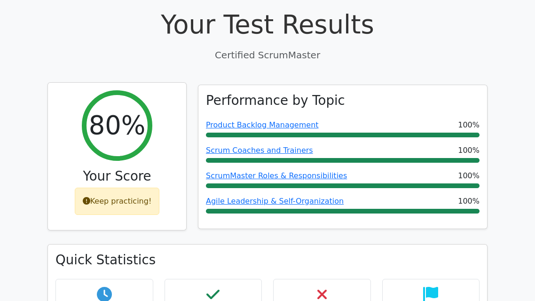
click at [145, 188] on div "Keep practicing!" at bounding box center [117, 201] width 85 height 27
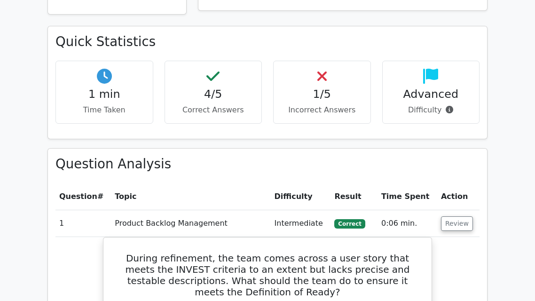
scroll to position [529, 0]
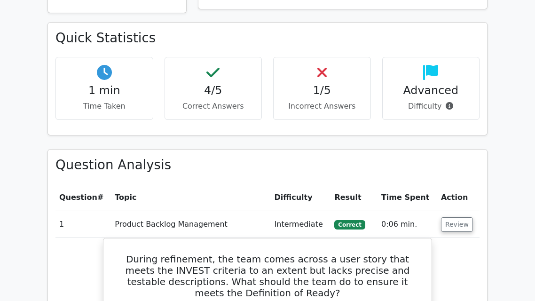
click at [397, 84] on h4 "Advanced" at bounding box center [431, 91] width 82 height 14
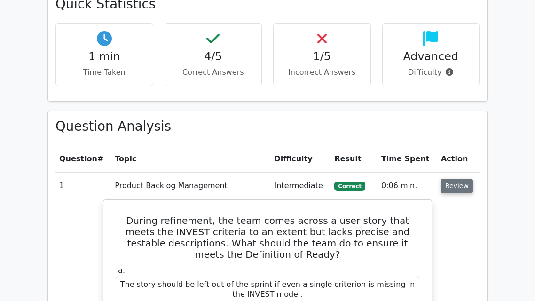
scroll to position [574, 0]
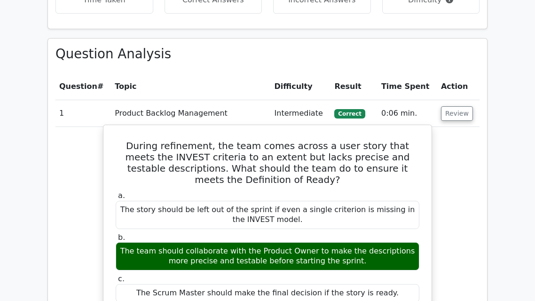
scroll to position [638, 0]
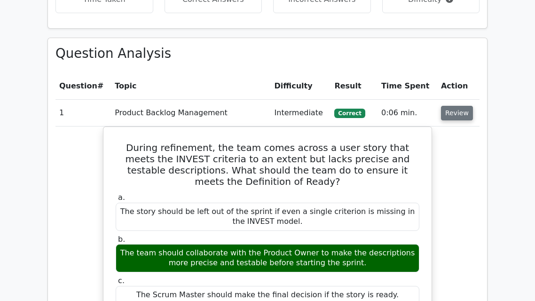
click at [448, 106] on button "Review" at bounding box center [457, 113] width 32 height 15
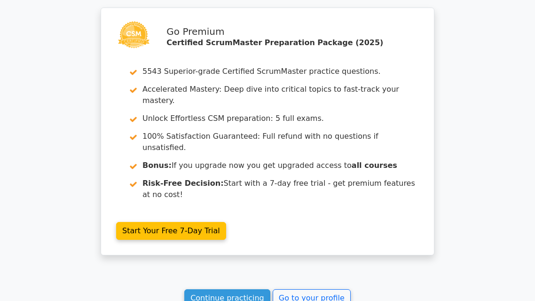
scroll to position [919, 0]
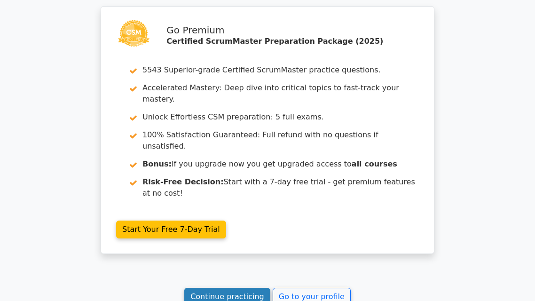
click at [215, 288] on link "Continue practicing" at bounding box center [227, 297] width 86 height 18
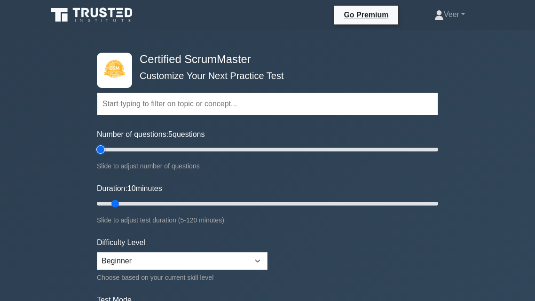
type input "5"
click at [97, 144] on input "Number of questions: 5 questions" at bounding box center [267, 149] width 341 height 11
click at [437, 200] on input "Duration: 10 minutes" at bounding box center [267, 203] width 341 height 11
drag, startPoint x: 439, startPoint y: 202, endPoint x: 455, endPoint y: 204, distance: 16.1
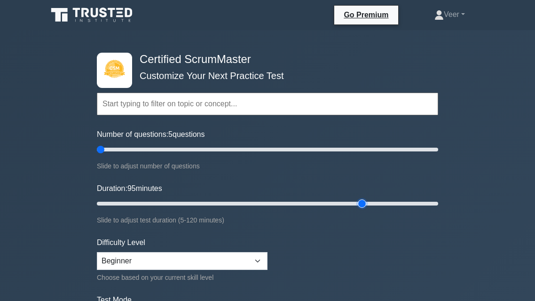
click at [368, 200] on input "Duration: 95 minutes" at bounding box center [267, 203] width 341 height 11
click at [113, 198] on input "Duration: 10 minutes" at bounding box center [267, 203] width 341 height 11
click at [178, 204] on input "Duration: 10 minutes" at bounding box center [267, 203] width 341 height 11
click at [198, 201] on input "Duration: 30 minutes" at bounding box center [267, 203] width 341 height 11
type input "10"
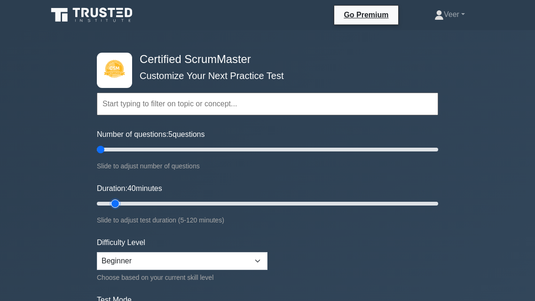
click at [115, 204] on input "Duration: 40 minutes" at bounding box center [267, 203] width 341 height 11
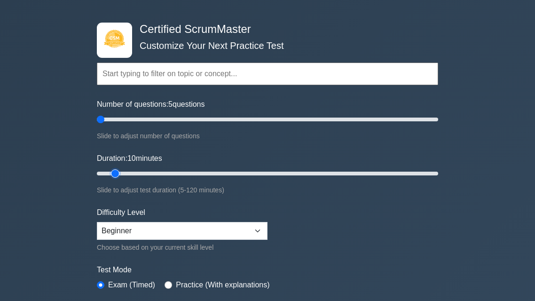
scroll to position [31, 0]
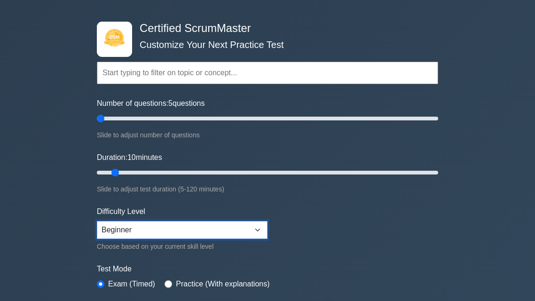
click at [125, 232] on select "Beginner Intermediate Expert" at bounding box center [182, 230] width 171 height 18
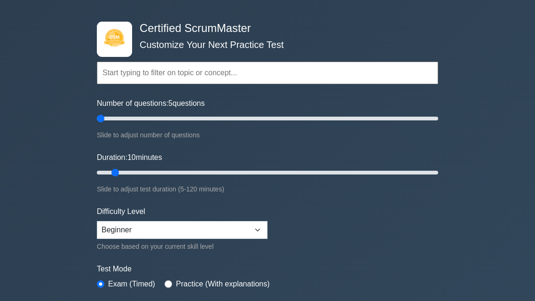
click at [376, 243] on form "Topics Basic Scrum Concepts Sprint Planning and Execution ScrumMaster Roles & R…" at bounding box center [267, 178] width 341 height 291
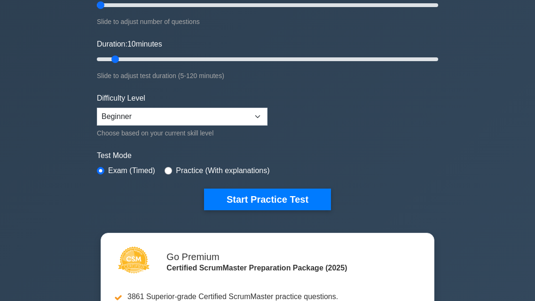
scroll to position [145, 0]
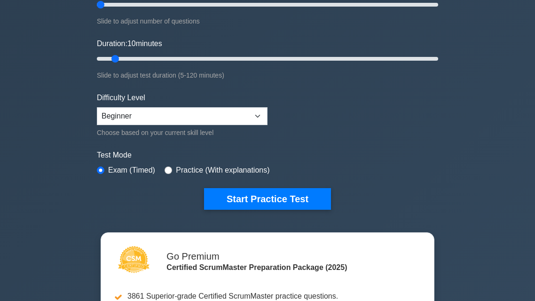
click at [173, 170] on div "Practice (With explanations)" at bounding box center [217, 170] width 105 height 11
click at [171, 170] on input "radio" at bounding box center [169, 170] width 8 height 8
radio input "true"
click at [99, 170] on input "radio" at bounding box center [101, 170] width 8 height 8
radio input "true"
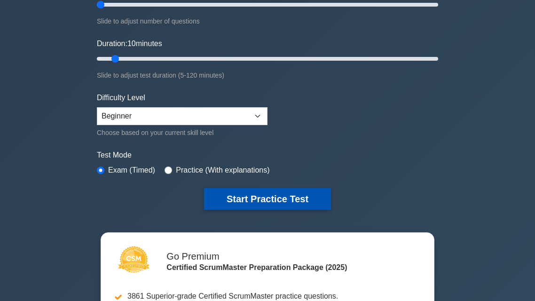
click at [232, 190] on button "Start Practice Test" at bounding box center [267, 199] width 127 height 22
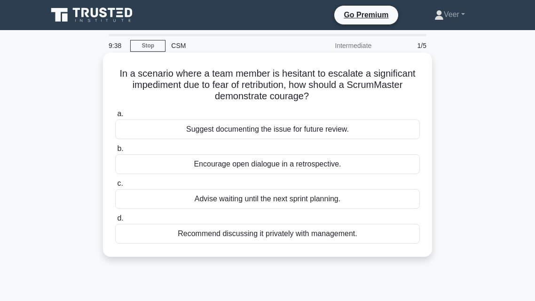
click at [192, 232] on div "Recommend discussing it privately with management." at bounding box center [267, 234] width 305 height 20
click at [115, 221] on input "d. Recommend discussing it privately with management." at bounding box center [115, 218] width 0 height 6
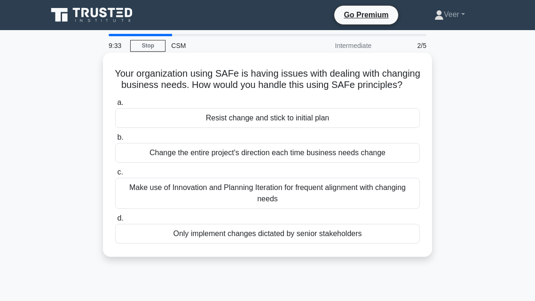
click at [228, 186] on div "Make use of Innovation and Planning Iteration for frequent alignment with chang…" at bounding box center [267, 193] width 305 height 31
click at [115, 175] on input "c. Make use of Innovation and Planning Iteration for frequent alignment with ch…" at bounding box center [115, 172] width 0 height 6
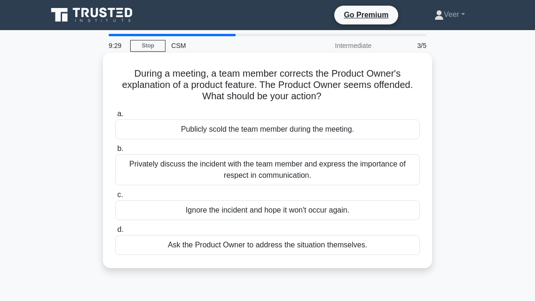
click at [261, 152] on label "b. Privately discuss the incident with the team member and express the importan…" at bounding box center [267, 164] width 305 height 42
click at [115, 152] on input "b. Privately discuss the incident with the team member and express the importan…" at bounding box center [115, 149] width 0 height 6
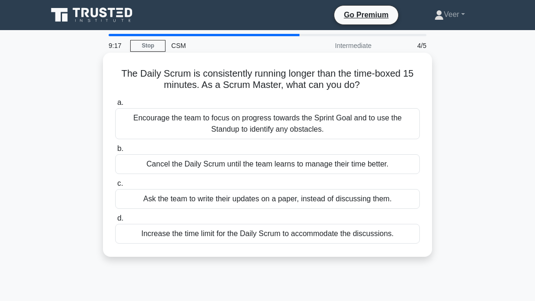
click at [244, 187] on label "c. Ask the team to write their updates on a paper, instead of discussing them." at bounding box center [267, 193] width 305 height 31
click at [115, 187] on input "c. Ask the team to write their updates on a paper, instead of discussing them." at bounding box center [115, 184] width 0 height 6
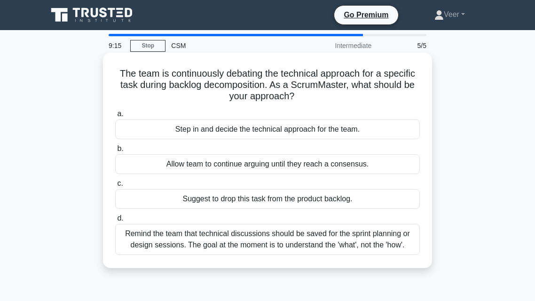
click at [230, 232] on div "Remind the team that technical discussions should be saved for the sprint plann…" at bounding box center [267, 239] width 305 height 31
click at [115, 221] on input "d. Remind the team that technical discussions should be saved for the sprint pl…" at bounding box center [115, 218] width 0 height 6
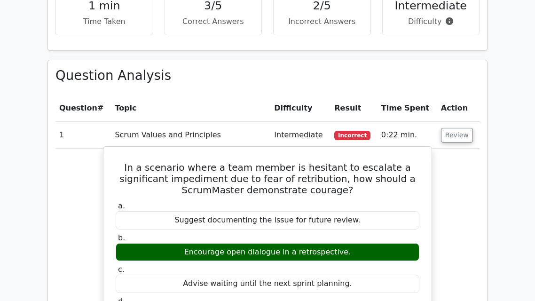
scroll to position [639, 0]
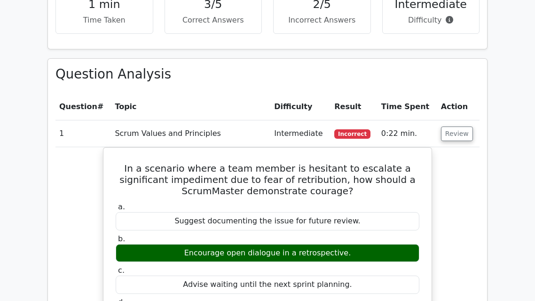
click at [456, 126] on button "Review" at bounding box center [457, 133] width 32 height 15
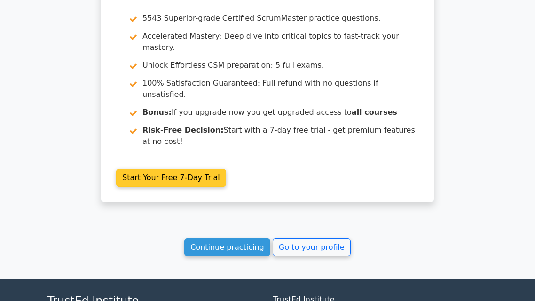
scroll to position [1008, 0]
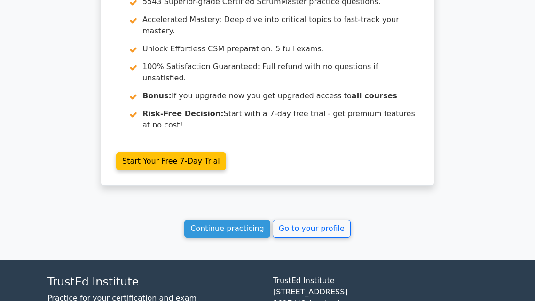
click at [248, 220] on link "Continue practicing" at bounding box center [227, 229] width 86 height 18
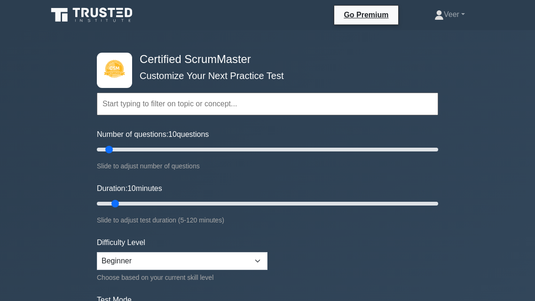
click at [191, 109] on input "text" at bounding box center [267, 104] width 341 height 23
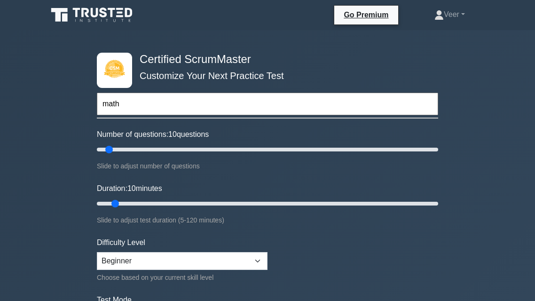
type input "math"
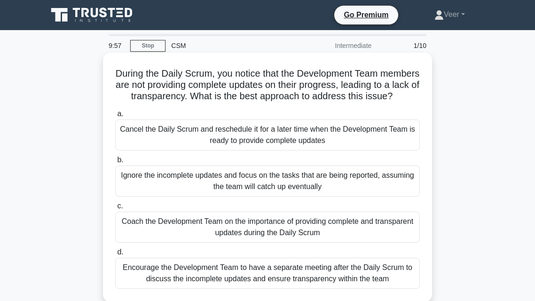
click at [252, 136] on div "Cancel the Daily Scrum and reschedule it for a later time when the Development …" at bounding box center [267, 134] width 305 height 31
click at [115, 117] on input "a. Cancel the Daily Scrum and reschedule it for a later time when the Developme…" at bounding box center [115, 114] width 0 height 6
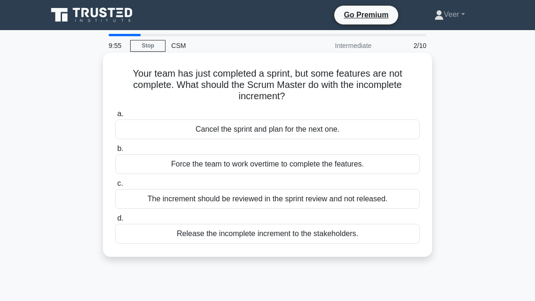
click at [182, 203] on div "The increment should be reviewed in the sprint review and not released." at bounding box center [267, 199] width 305 height 20
click at [115, 187] on input "c. The increment should be reviewed in the sprint review and not released." at bounding box center [115, 184] width 0 height 6
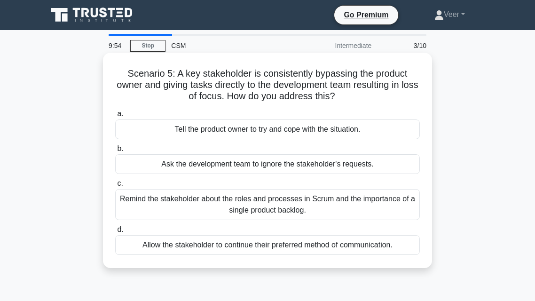
click at [176, 127] on div "Tell the product owner to try and cope with the situation." at bounding box center [267, 129] width 305 height 20
click at [115, 117] on input "a. Tell the product owner to try and cope with the situation." at bounding box center [115, 114] width 0 height 6
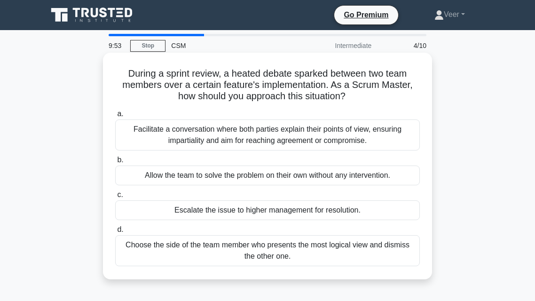
click at [176, 147] on div "Facilitate a conversation where both parties explain their points of view, ensu…" at bounding box center [267, 134] width 305 height 31
click at [115, 117] on input "a. Facilitate a conversation where both parties explain their points of view, e…" at bounding box center [115, 114] width 0 height 6
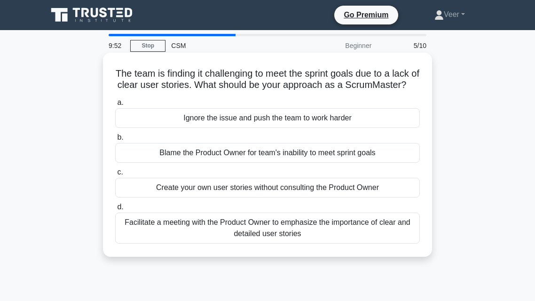
click at [173, 163] on div "Blame the Product Owner for team's inability to meet sprint goals" at bounding box center [267, 153] width 305 height 20
click at [115, 141] on input "b. Blame the Product Owner for team's inability to meet sprint goals" at bounding box center [115, 137] width 0 height 6
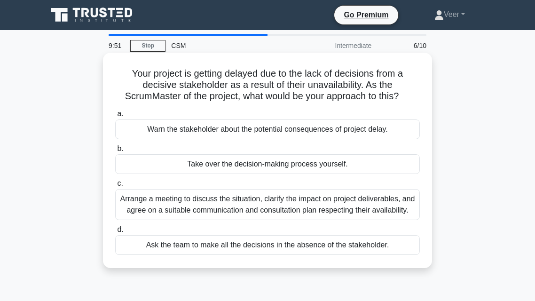
click at [173, 189] on div "Arrange a meeting to discuss the situation, clarify the impact on project deliv…" at bounding box center [267, 204] width 305 height 31
click at [115, 187] on input "c. Arrange a meeting to discuss the situation, clarify the impact on project de…" at bounding box center [115, 184] width 0 height 6
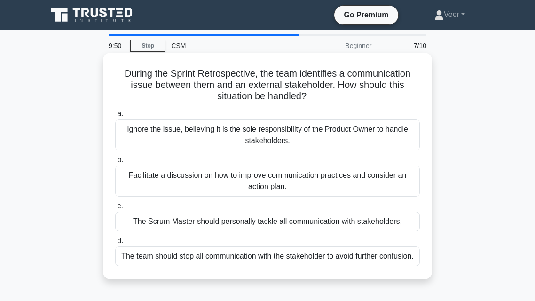
click at [174, 192] on div "Facilitate a discussion on how to improve communication practices and consider …" at bounding box center [267, 180] width 305 height 31
click at [115, 163] on input "b. Facilitate a discussion on how to improve communication practices and consid…" at bounding box center [115, 160] width 0 height 6
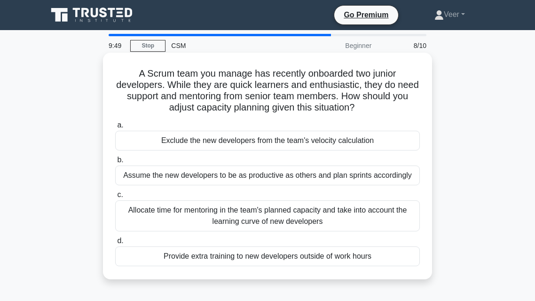
click at [169, 164] on label "b. Assume the new developers to be as productive as others and plan sprints acc…" at bounding box center [267, 169] width 305 height 31
click at [115, 163] on input "b. Assume the new developers to be as productive as others and plan sprints acc…" at bounding box center [115, 160] width 0 height 6
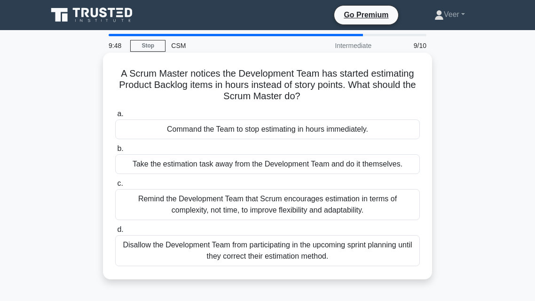
click at [159, 138] on div "Command the Team to stop estimating in hours immediately." at bounding box center [267, 129] width 305 height 20
click at [115, 117] on input "a. Command the Team to stop estimating in hours immediately." at bounding box center [115, 114] width 0 height 6
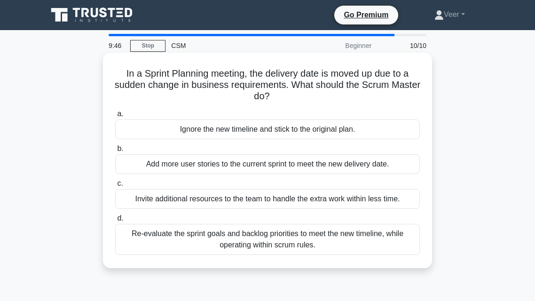
click at [208, 199] on div "Invite additional resources to the team to handle the extra work within less ti…" at bounding box center [267, 199] width 305 height 20
click at [115, 187] on input "c. Invite additional resources to the team to handle the extra work within less…" at bounding box center [115, 184] width 0 height 6
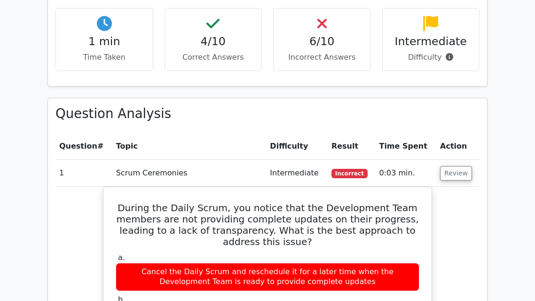
scroll to position [706, 0]
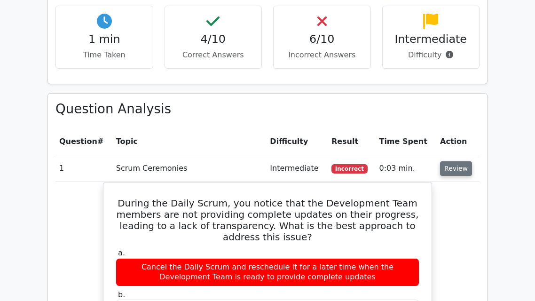
click at [452, 161] on button "Review" at bounding box center [456, 168] width 32 height 15
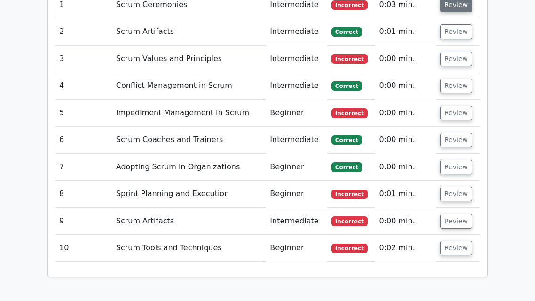
scroll to position [871, 0]
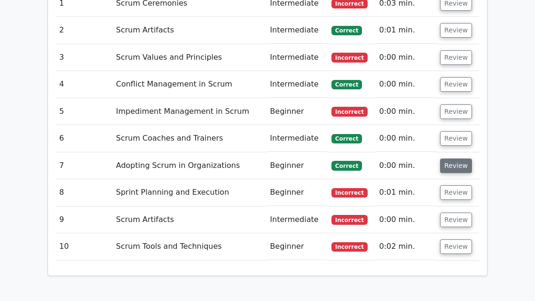
click at [452, 158] on button "Review" at bounding box center [456, 165] width 32 height 15
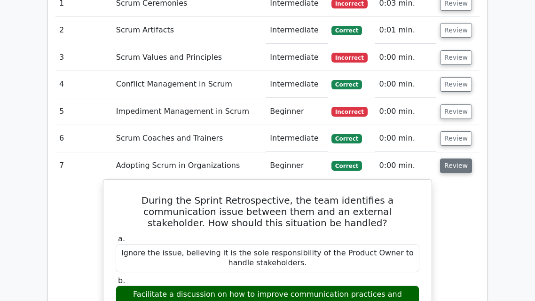
click at [451, 158] on button "Review" at bounding box center [456, 165] width 32 height 15
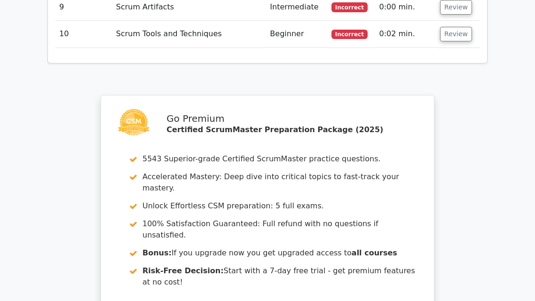
scroll to position [1244, 0]
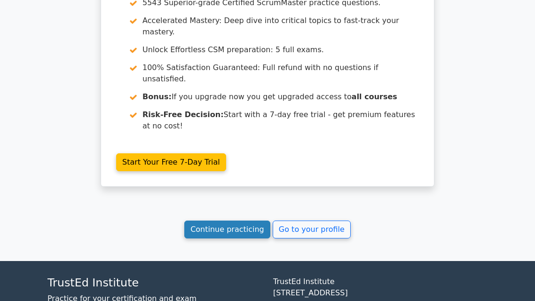
click at [256, 220] on link "Continue practicing" at bounding box center [227, 229] width 86 height 18
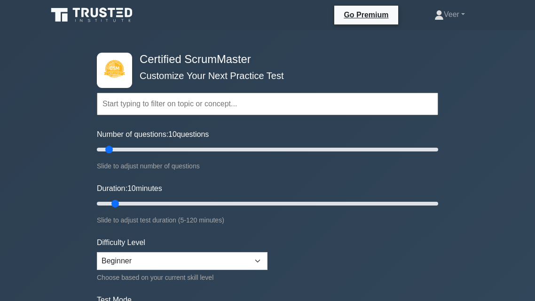
click at [220, 103] on input "text" at bounding box center [267, 104] width 341 height 23
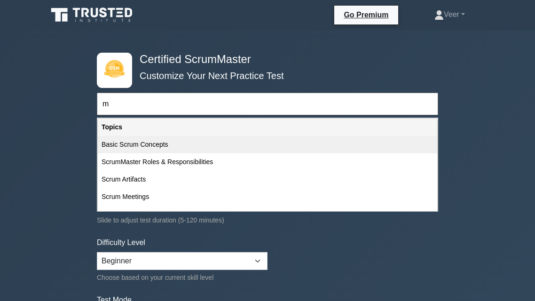
click at [173, 147] on div "Basic Scrum Concepts" at bounding box center [267, 144] width 339 height 17
type input "Basic Scrum Concepts"
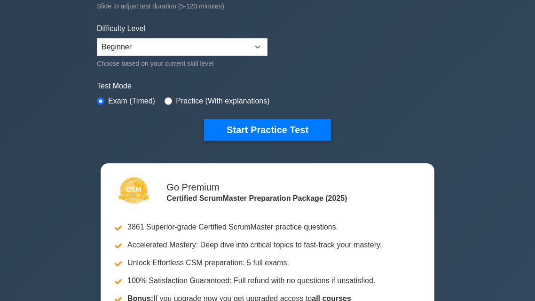
scroll to position [216, 0]
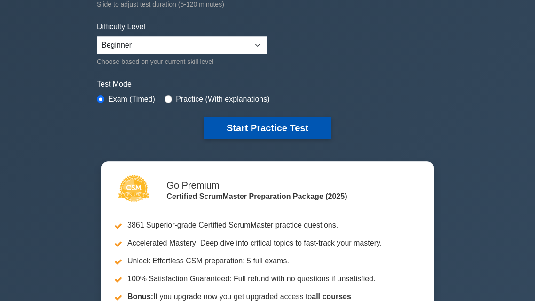
click at [287, 122] on button "Start Practice Test" at bounding box center [267, 128] width 127 height 22
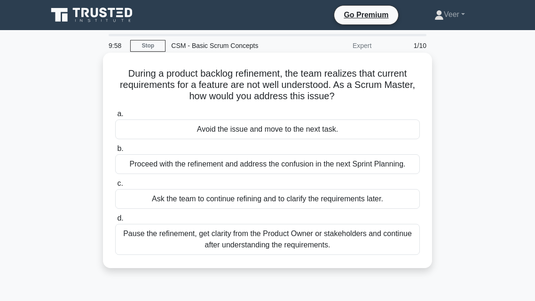
click at [193, 231] on div "Pause the refinement, get clarity from the Product Owner or stakeholders and co…" at bounding box center [267, 239] width 305 height 31
click at [115, 221] on input "d. Pause the refinement, get clarity from the Product Owner or stakeholders and…" at bounding box center [115, 218] width 0 height 6
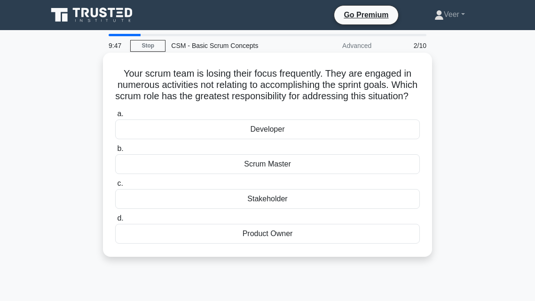
click at [223, 174] on div "Scrum Master" at bounding box center [267, 164] width 305 height 20
click at [115, 152] on input "b. Scrum Master" at bounding box center [115, 149] width 0 height 6
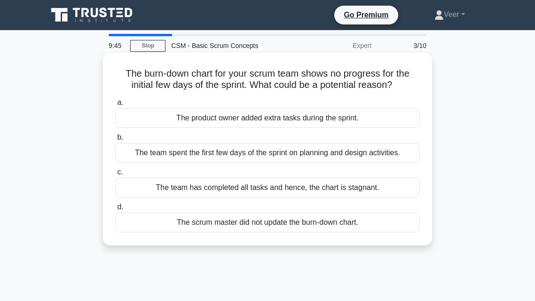
click at [212, 165] on div "a. The product owner added extra tasks during the sprint. b. The team spent the…" at bounding box center [268, 164] width 316 height 139
click at [213, 155] on div "The team spent the first few days of the sprint on planning and design activiti…" at bounding box center [267, 153] width 305 height 20
click at [115, 141] on input "b. The team spent the first few days of the sprint on planning and design activ…" at bounding box center [115, 137] width 0 height 6
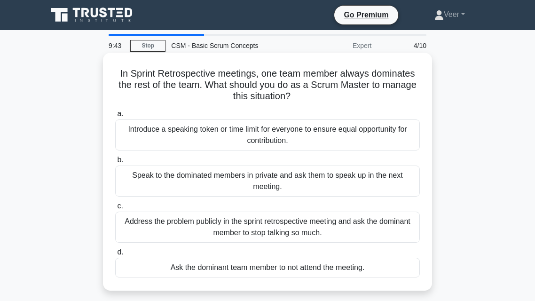
click at [213, 188] on div "Speak to the dominated members in private and ask them to speak up in the next …" at bounding box center [267, 180] width 305 height 31
click at [115, 163] on input "b. Speak to the dominated members in private and ask them to speak up in the ne…" at bounding box center [115, 160] width 0 height 6
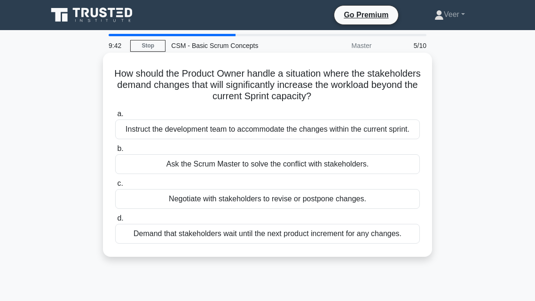
click at [180, 139] on div "a. Instruct the development team to accommodate the changes within the current …" at bounding box center [268, 175] width 316 height 139
click at [179, 134] on div "Instruct the development team to accommodate the changes within the current spr…" at bounding box center [267, 129] width 305 height 20
click at [115, 117] on input "a. Instruct the development team to accommodate the changes within the current …" at bounding box center [115, 114] width 0 height 6
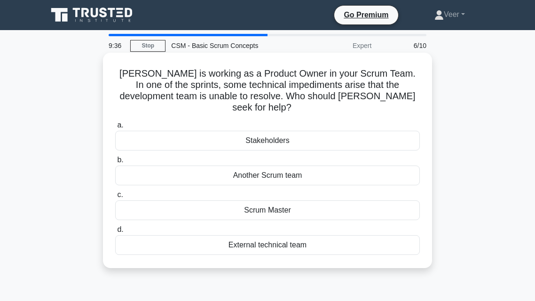
click at [217, 238] on div "External technical team" at bounding box center [267, 245] width 305 height 20
click at [115, 233] on input "d. External technical team" at bounding box center [115, 230] width 0 height 6
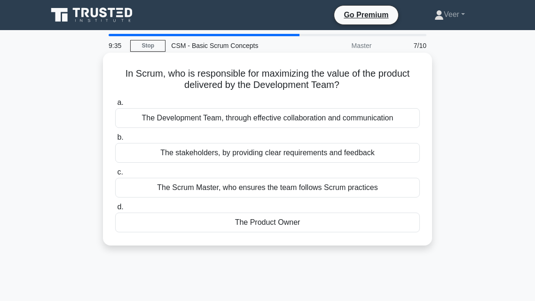
click at [194, 121] on div "The Development Team, through effective collaboration and communication" at bounding box center [267, 118] width 305 height 20
click at [115, 106] on input "a. The Development Team, through effective collaboration and communication" at bounding box center [115, 103] width 0 height 6
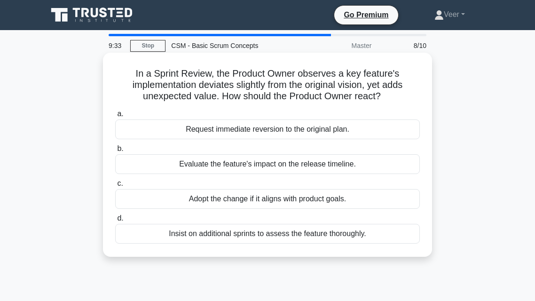
click at [204, 194] on div "Adopt the change if it aligns with product goals." at bounding box center [267, 199] width 305 height 20
click at [115, 187] on input "c. Adopt the change if it aligns with product goals." at bounding box center [115, 184] width 0 height 6
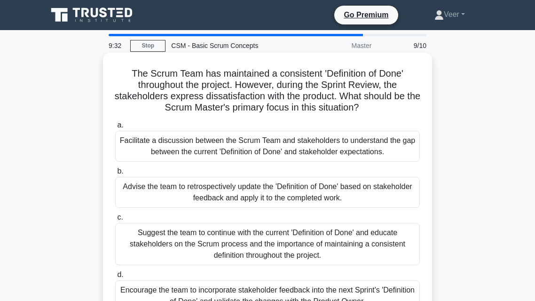
click at [189, 150] on div "Facilitate a discussion between the Scrum Team and stakeholders to understand t…" at bounding box center [267, 146] width 305 height 31
click at [115, 128] on input "a. Facilitate a discussion between the Scrum Team and stakeholders to understan…" at bounding box center [115, 125] width 0 height 6
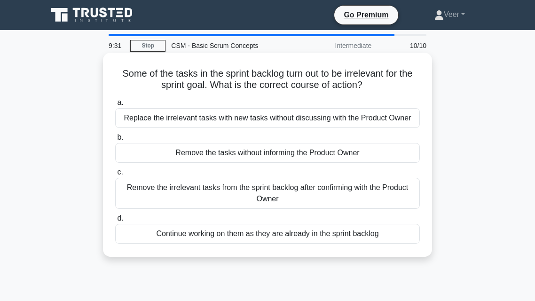
click at [189, 201] on div "Remove the irrelevant tasks from the sprint backlog after confirming with the P…" at bounding box center [267, 193] width 305 height 31
click at [115, 175] on input "c. Remove the irrelevant tasks from the sprint backlog after confirming with th…" at bounding box center [115, 172] width 0 height 6
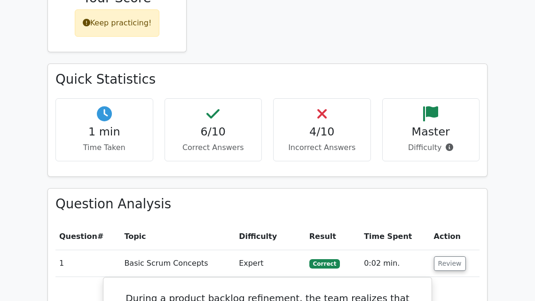
scroll to position [493, 0]
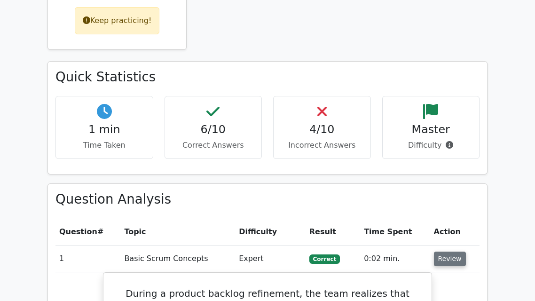
click at [442, 252] on button "Review" at bounding box center [450, 259] width 32 height 15
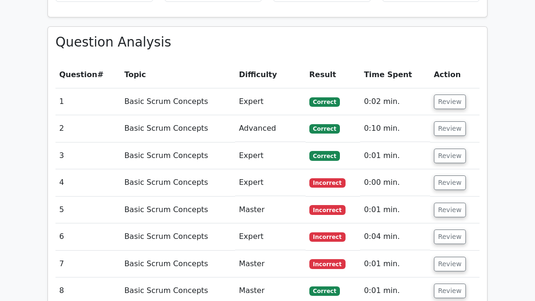
scroll to position [649, 0]
